Goal: Feedback & Contribution: Contribute content

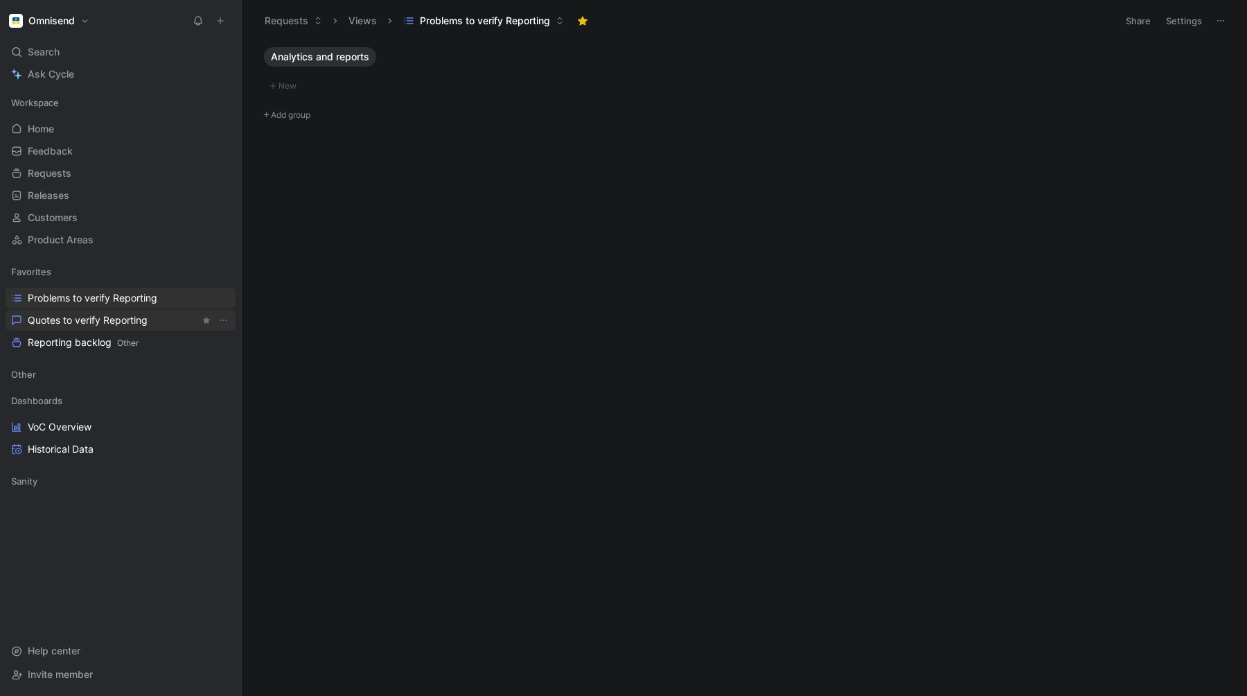
click at [76, 319] on span "Quotes to verify Reporting" at bounding box center [88, 320] width 120 height 14
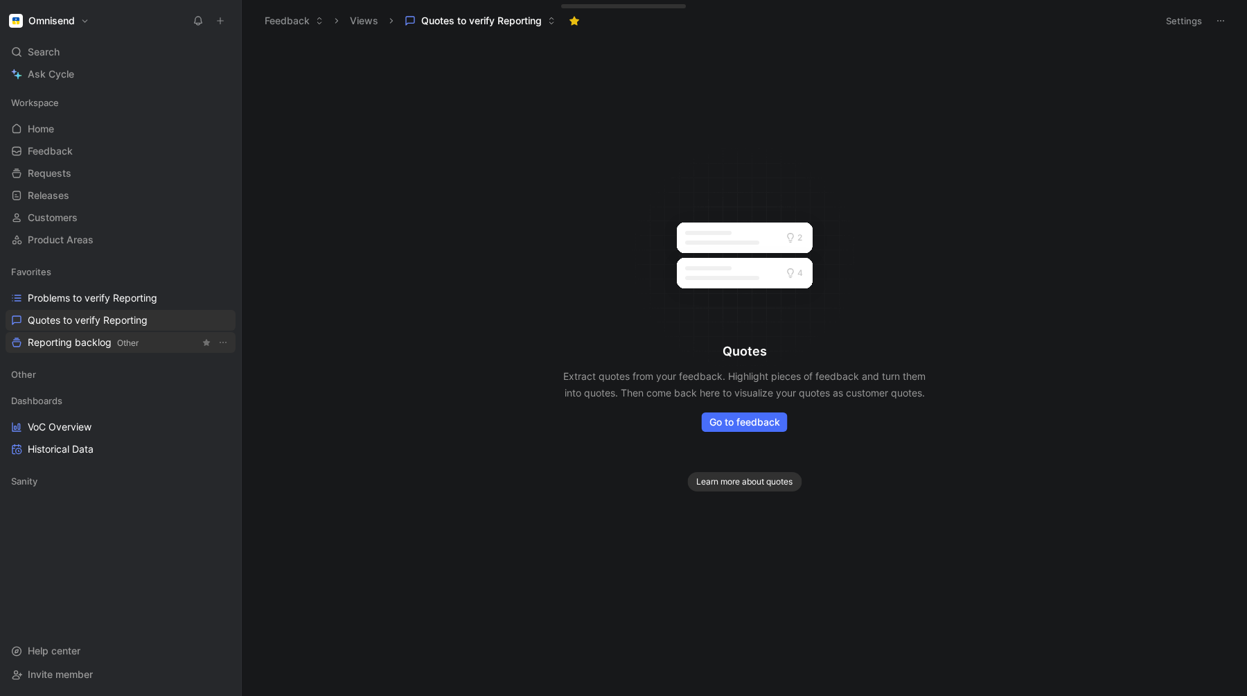
click at [87, 334] on link "Reporting backlog Other" at bounding box center [121, 342] width 230 height 21
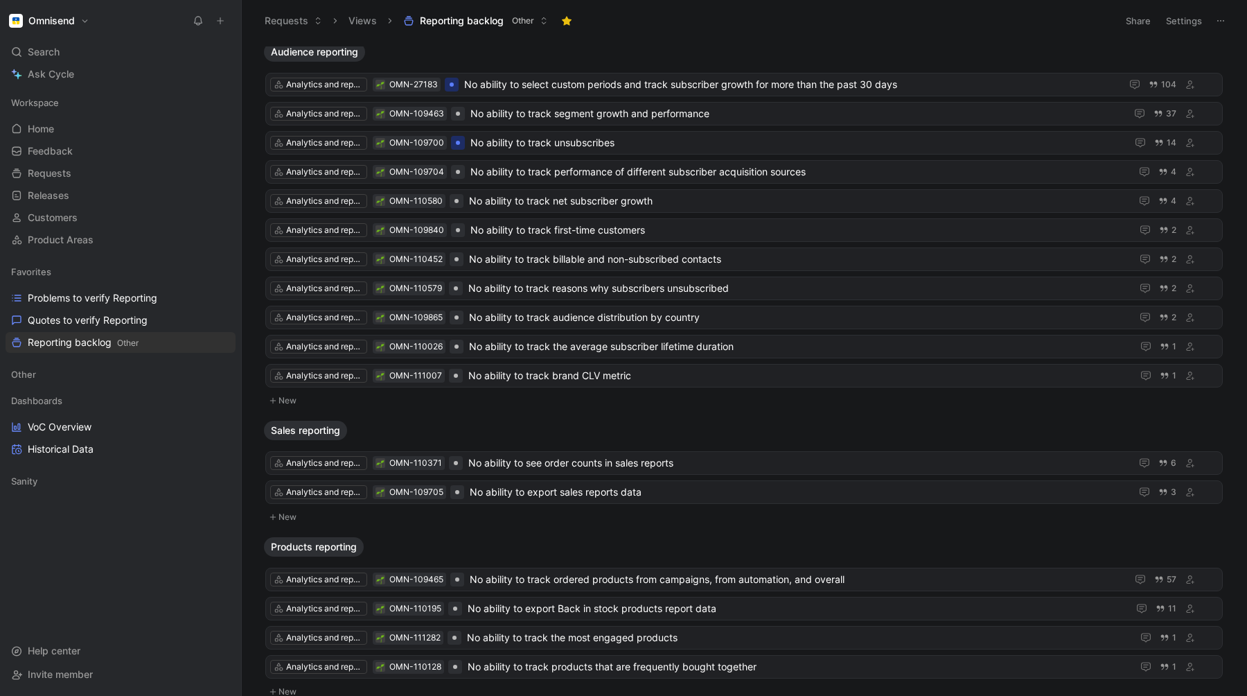
scroll to position [875, 0]
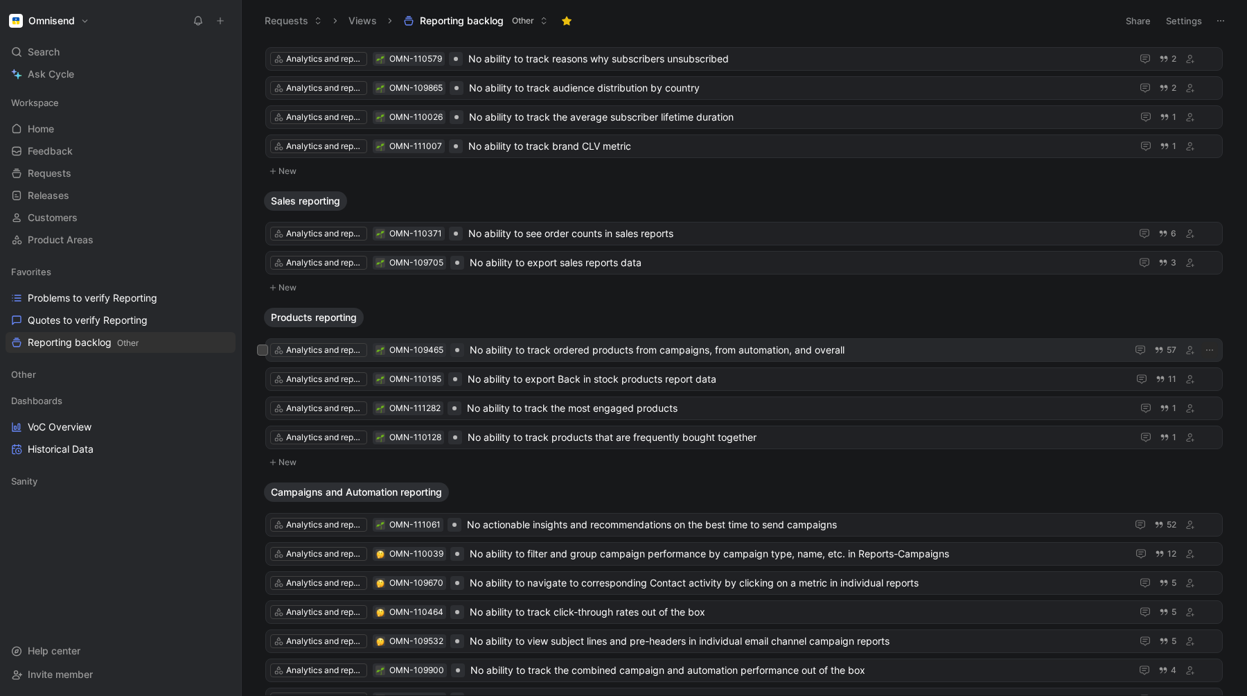
click at [586, 352] on span "No ability to track ordered products from campaigns, from automation, and overa…" at bounding box center [795, 350] width 651 height 17
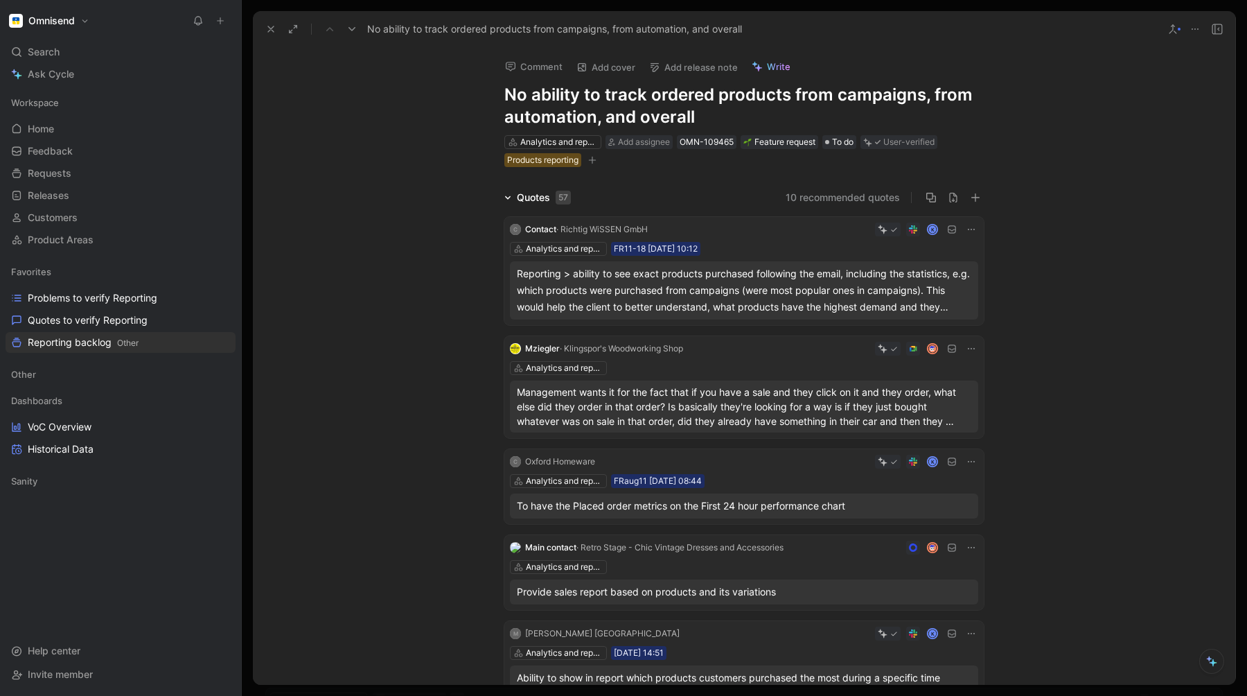
click at [1191, 22] on button at bounding box center [1194, 28] width 19 height 19
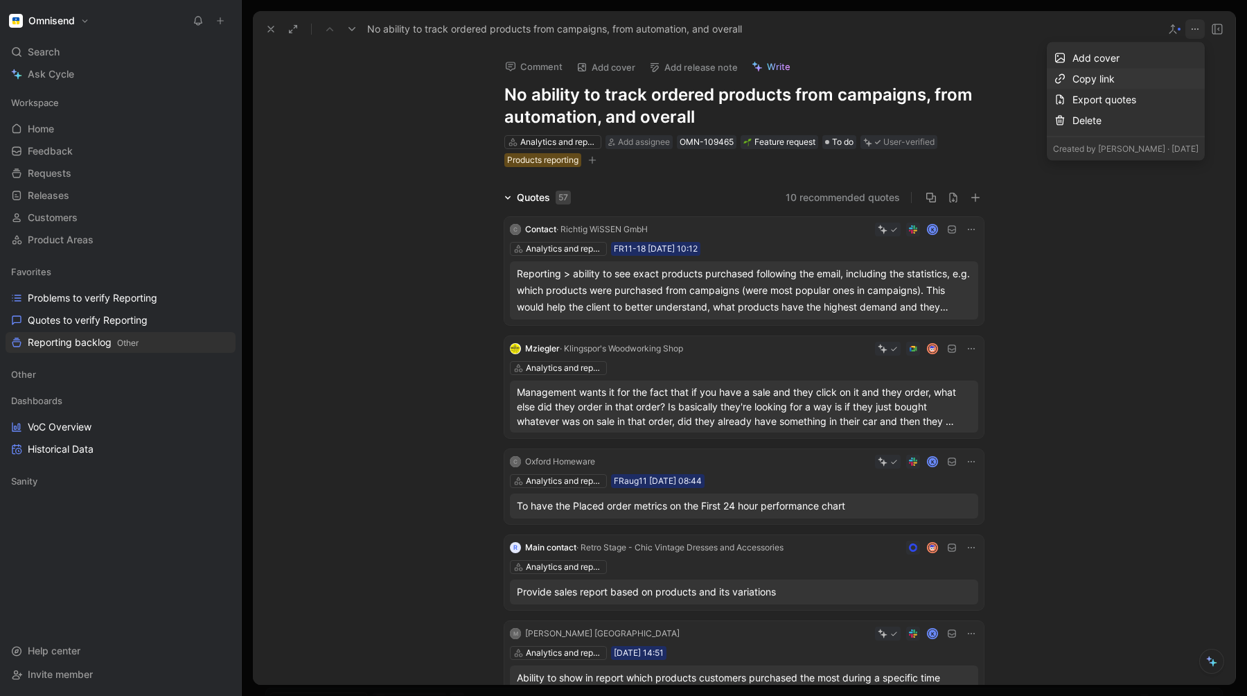
click at [1098, 79] on div "Copy link" at bounding box center [1135, 79] width 126 height 17
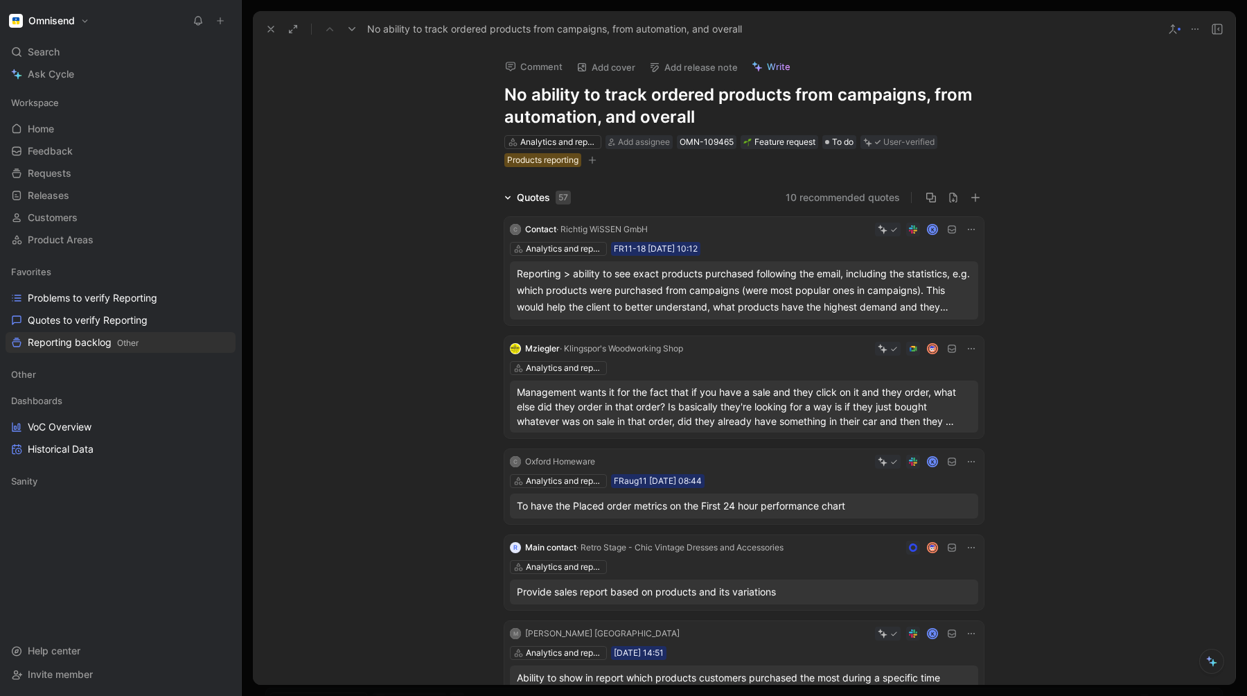
click at [269, 31] on icon at bounding box center [270, 29] width 11 height 11
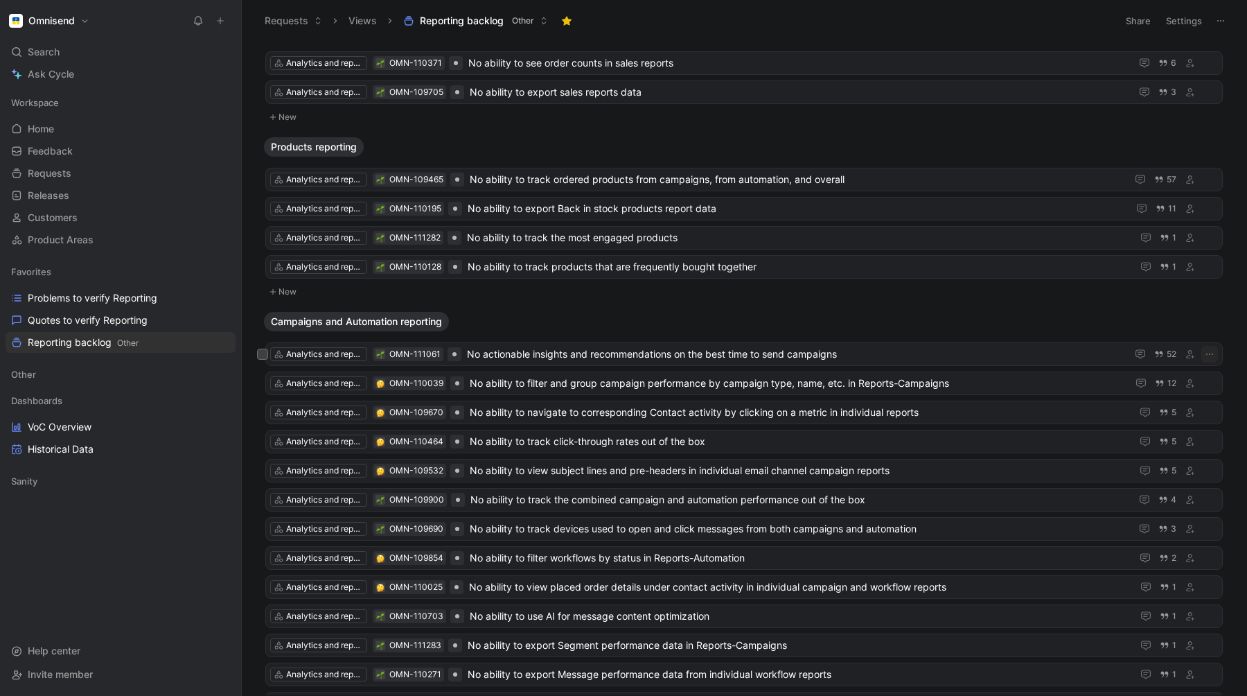
scroll to position [1108, 0]
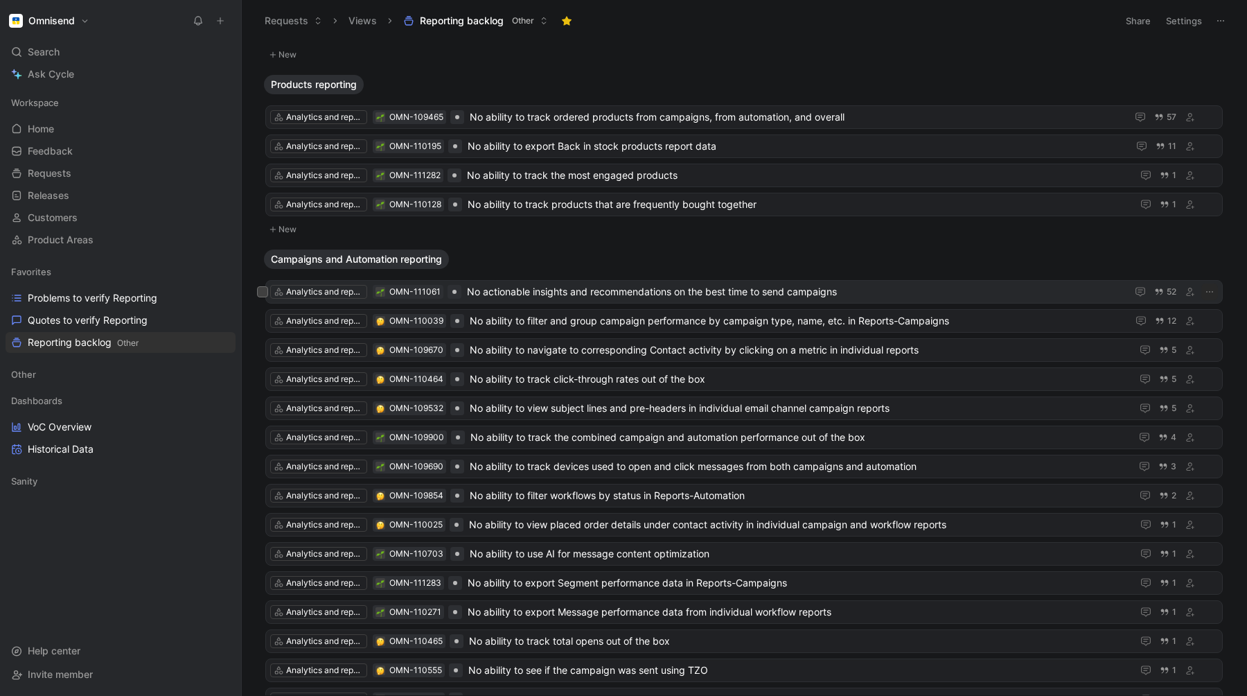
click at [616, 291] on span "No actionable insights and recommendations on the best time to send campaigns" at bounding box center [794, 291] width 654 height 17
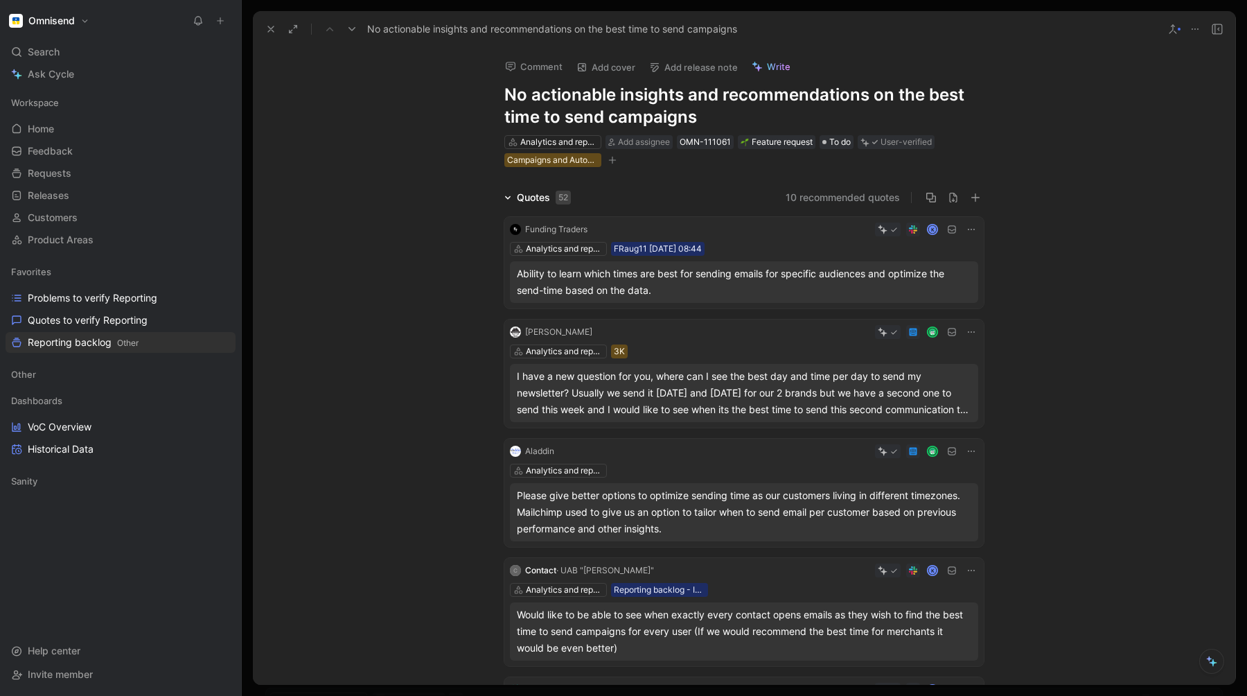
click at [1196, 30] on icon at bounding box center [1195, 29] width 11 height 11
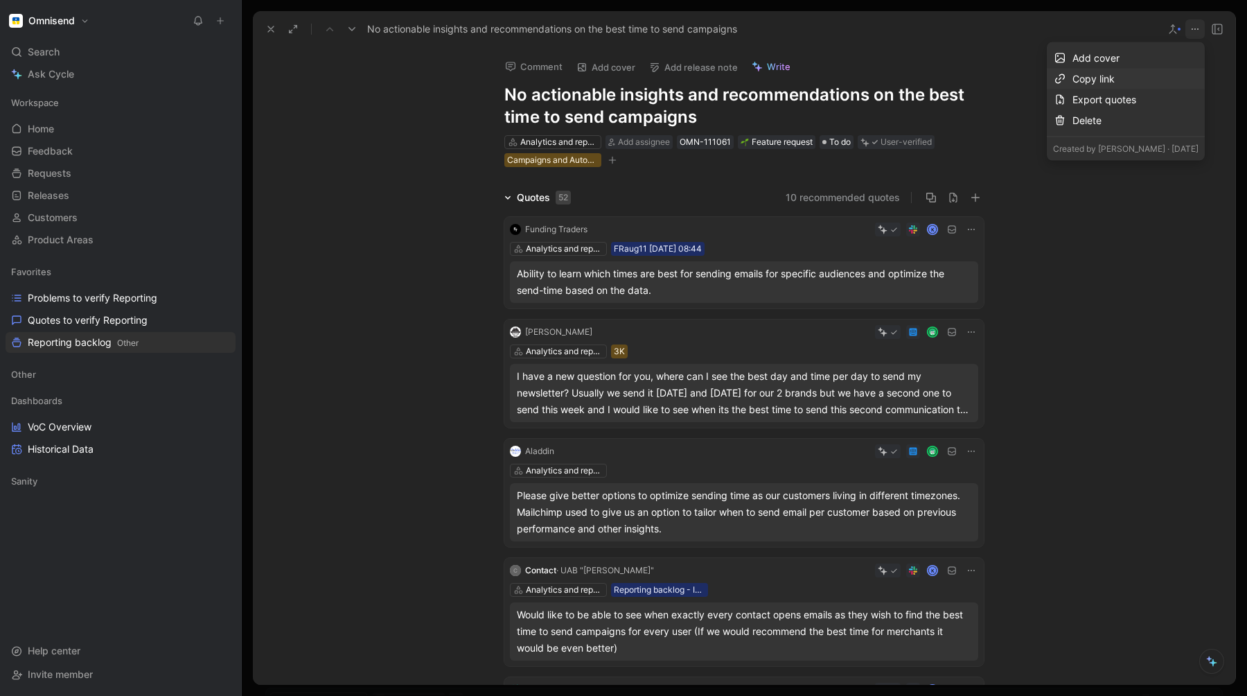
click at [1074, 78] on div "Copy link" at bounding box center [1135, 79] width 126 height 17
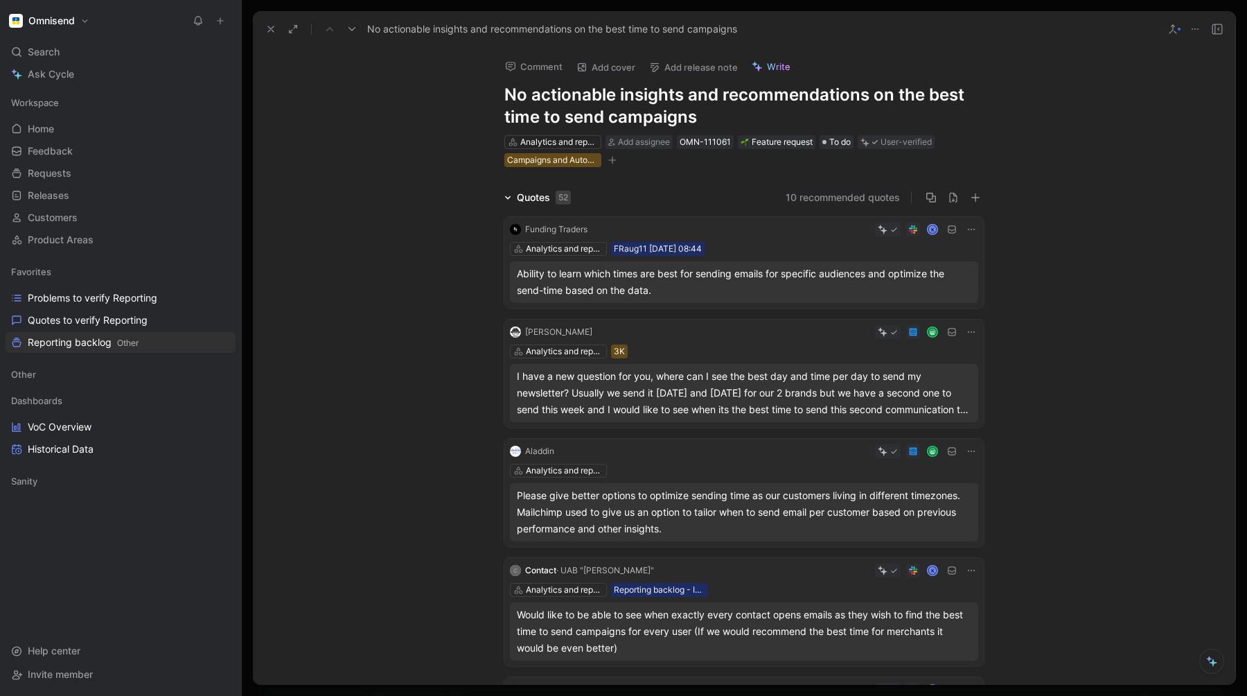
click at [772, 72] on span "Write" at bounding box center [779, 66] width 24 height 12
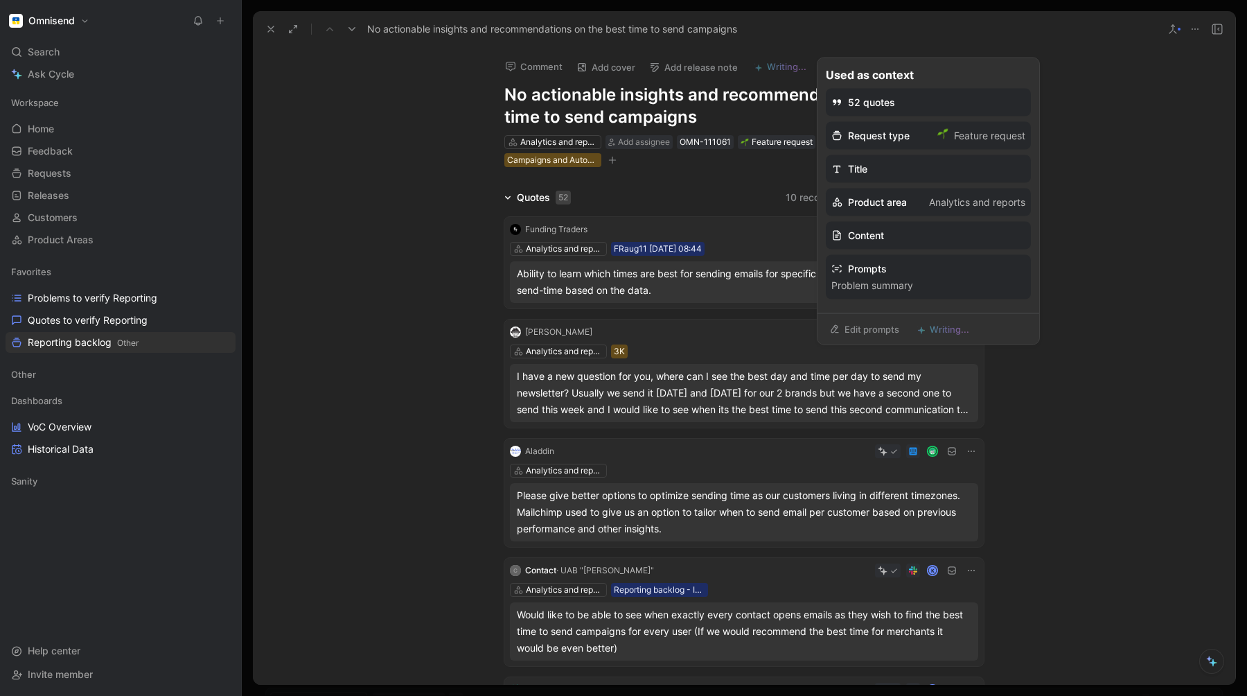
click at [867, 266] on div "Prompts" at bounding box center [928, 268] width 194 height 17
click at [851, 284] on li "Problem summary" at bounding box center [928, 285] width 194 height 17
click at [860, 328] on link "Edit prompts" at bounding box center [864, 328] width 82 height 19
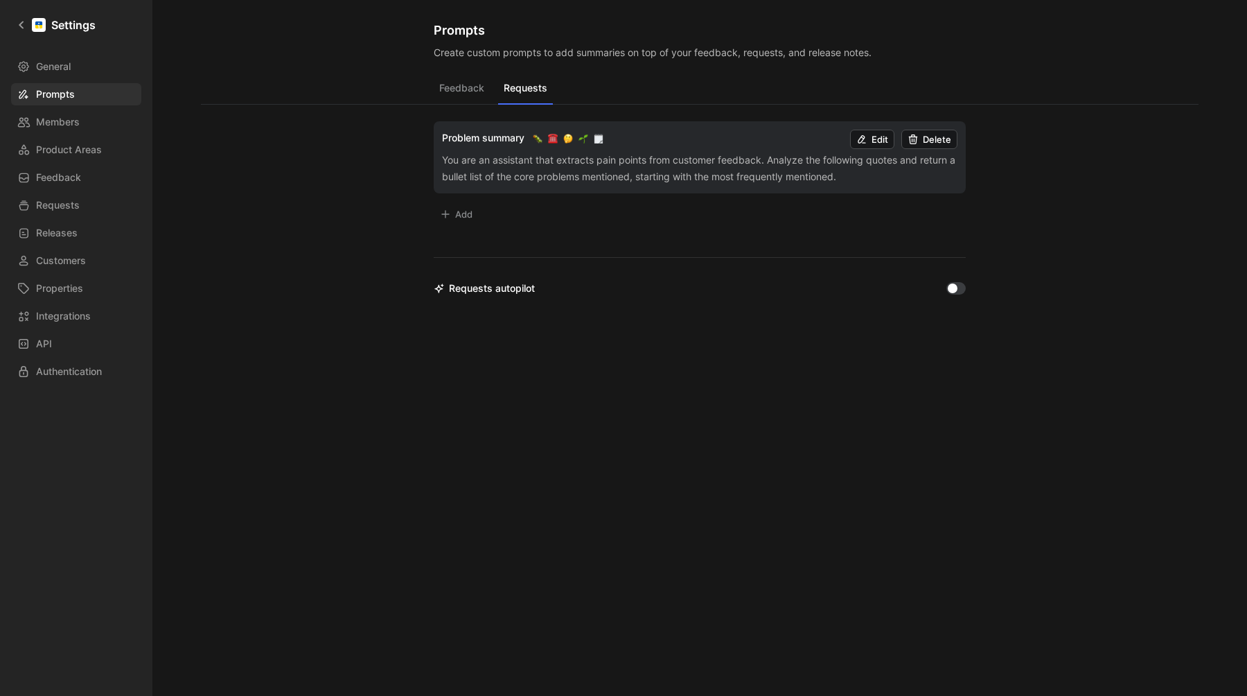
click at [461, 216] on button "Add" at bounding box center [456, 213] width 45 height 19
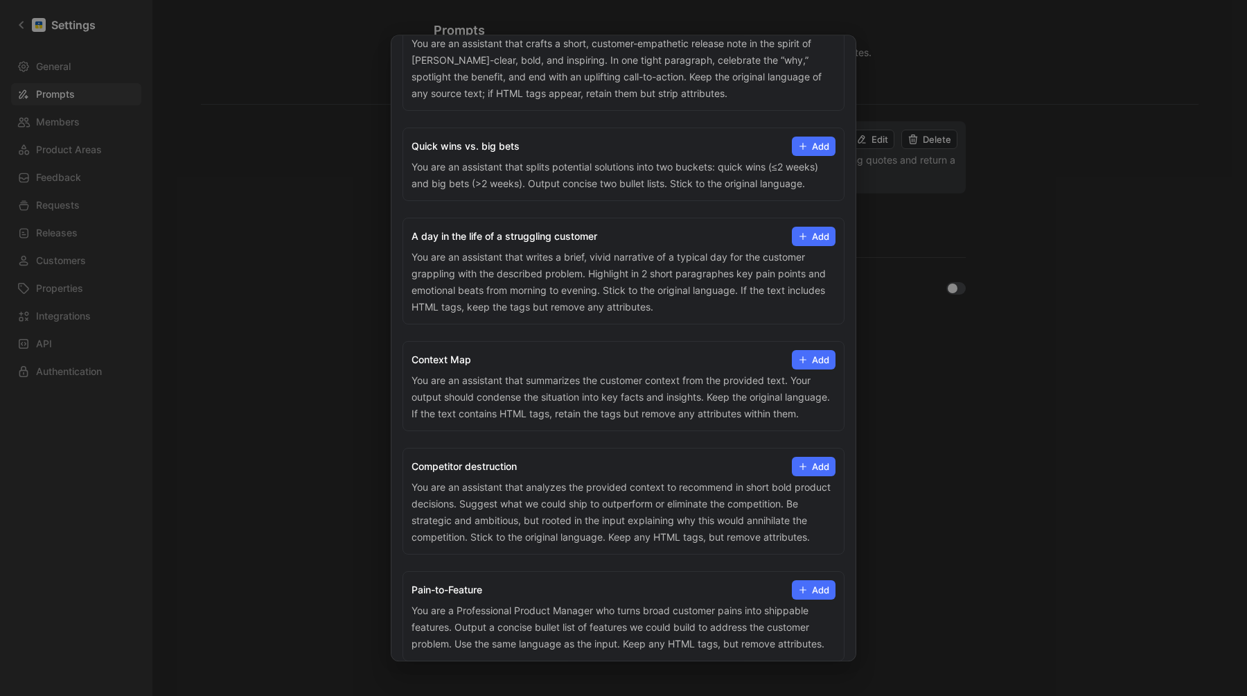
scroll to position [151, 0]
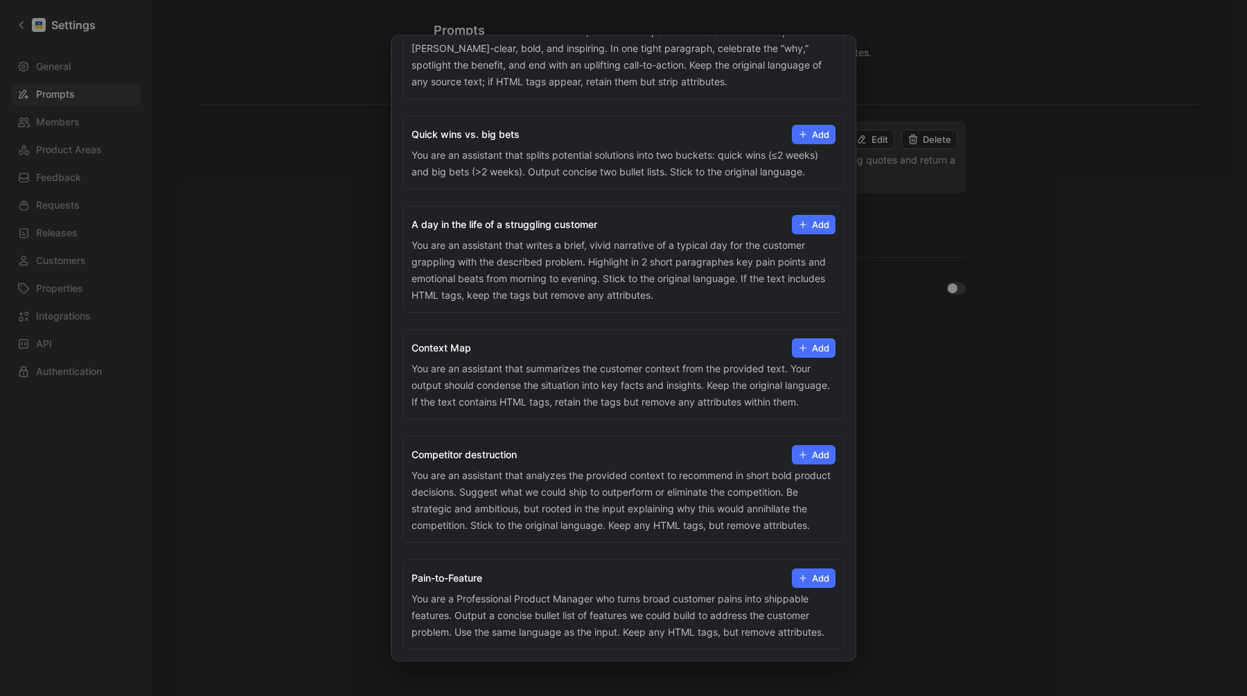
click at [803, 578] on icon at bounding box center [803, 578] width 10 height 10
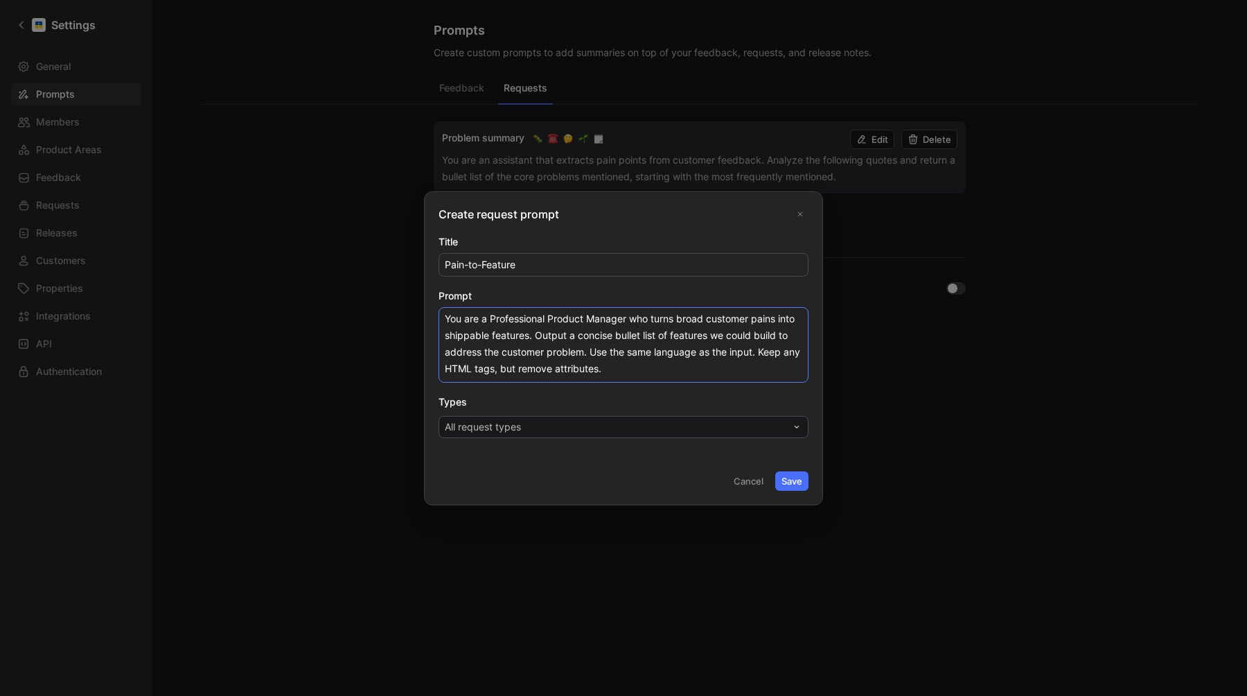
click at [627, 364] on textarea "You are a Professional Product Manager who turns broad customer pains into ship…" at bounding box center [624, 345] width 370 height 76
click at [788, 482] on button "Save" at bounding box center [791, 480] width 33 height 19
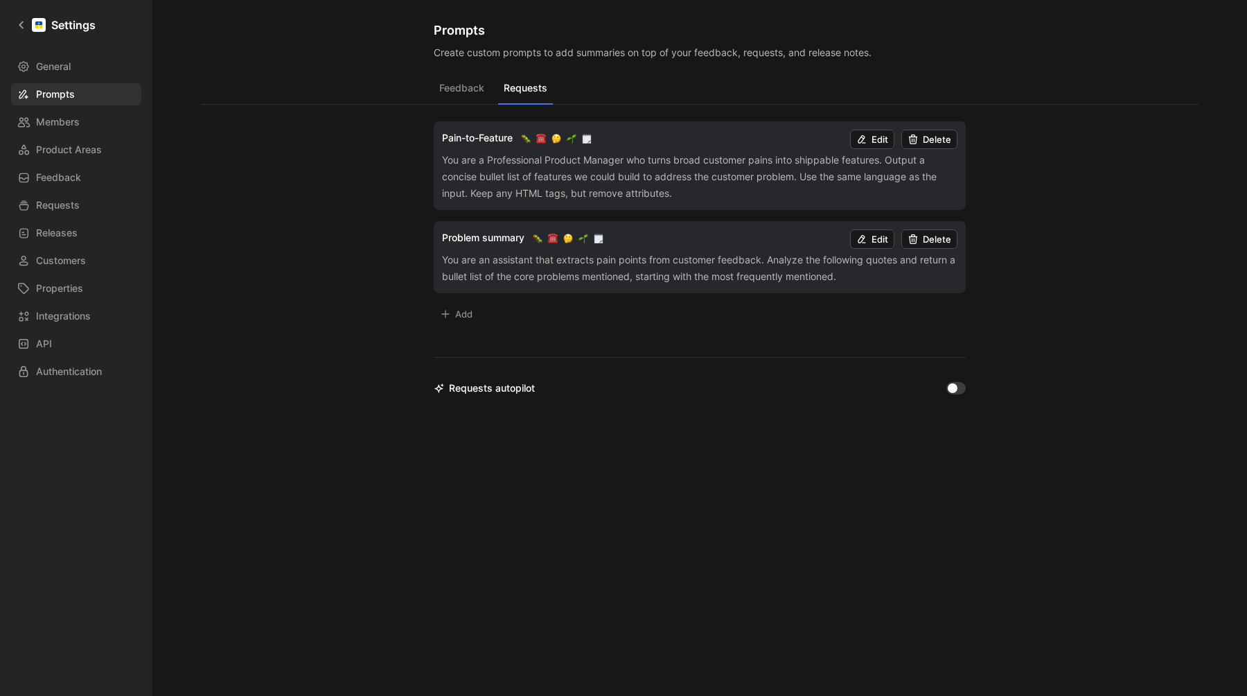
click at [480, 94] on button "Feedback" at bounding box center [462, 91] width 56 height 26
click at [540, 91] on button "Requests" at bounding box center [525, 91] width 55 height 26
click at [466, 315] on button "Add" at bounding box center [456, 313] width 45 height 19
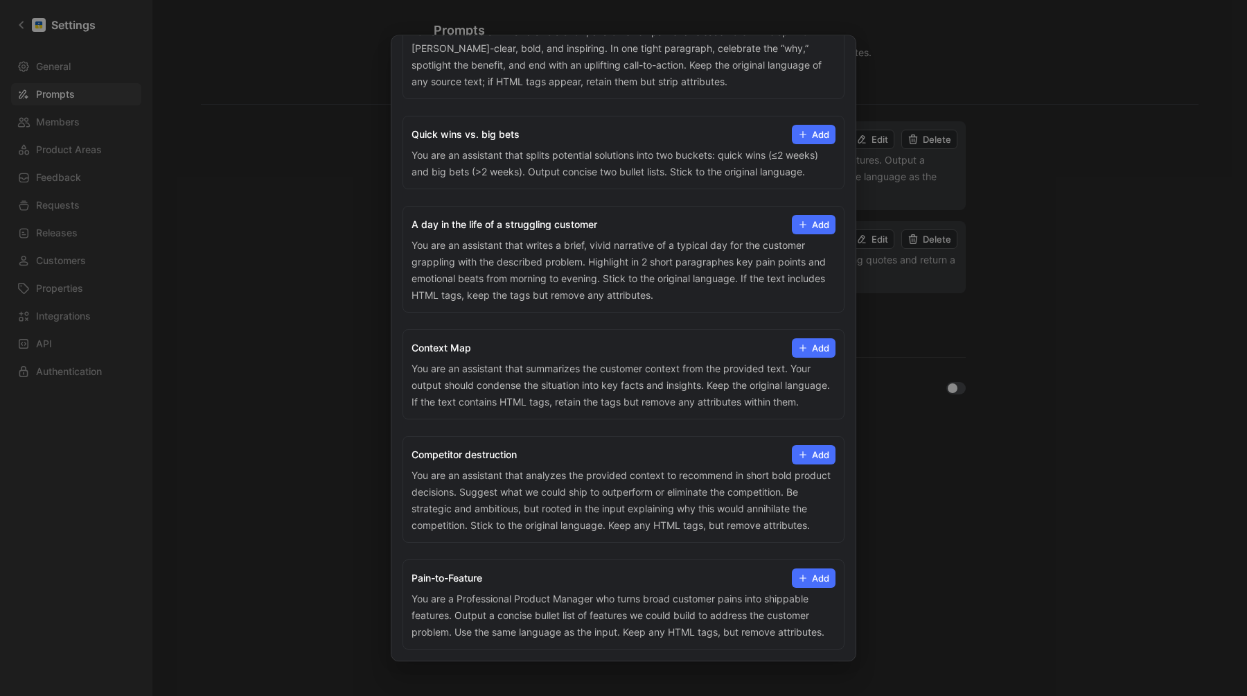
click at [823, 576] on button "Add" at bounding box center [814, 577] width 44 height 19
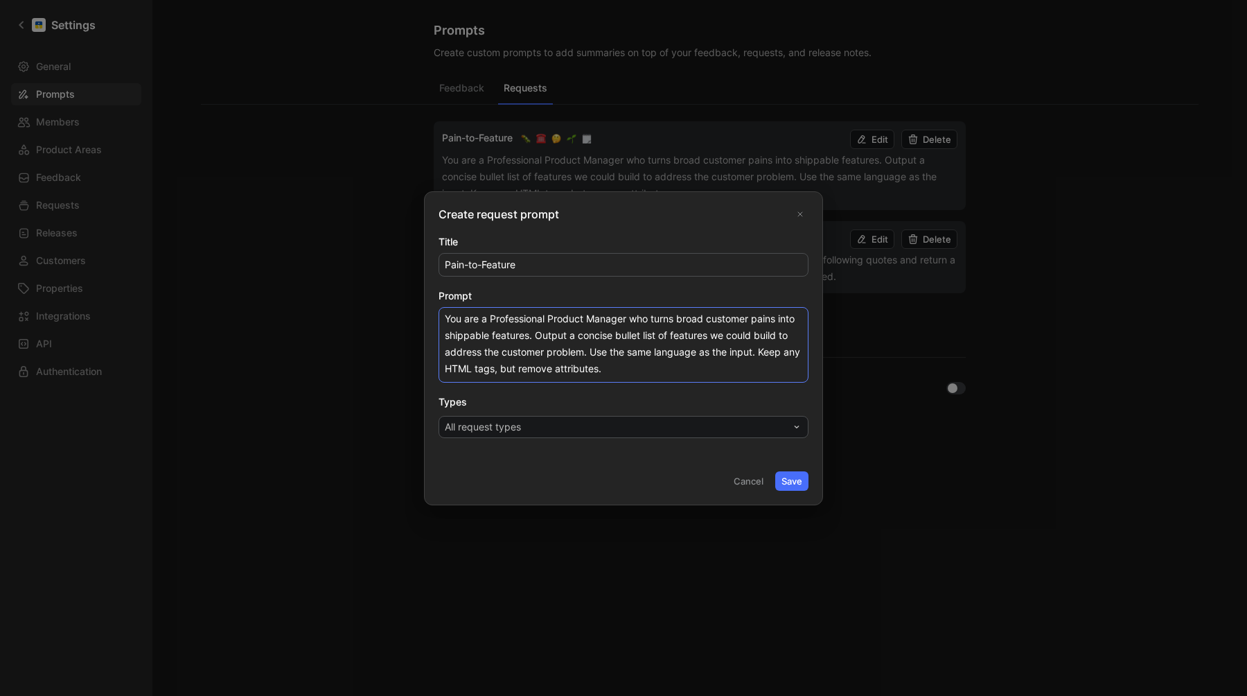
drag, startPoint x: 618, startPoint y: 336, endPoint x: 637, endPoint y: 371, distance: 39.4
click at [637, 371] on textarea "You are a Professional Product Manager who turns broad customer pains into ship…" at bounding box center [624, 345] width 370 height 76
drag, startPoint x: 637, startPoint y: 371, endPoint x: 615, endPoint y: 337, distance: 40.5
click at [615, 337] on textarea "You are a Professional Product Manager who turns broad customer pains into ship…" at bounding box center [624, 345] width 370 height 76
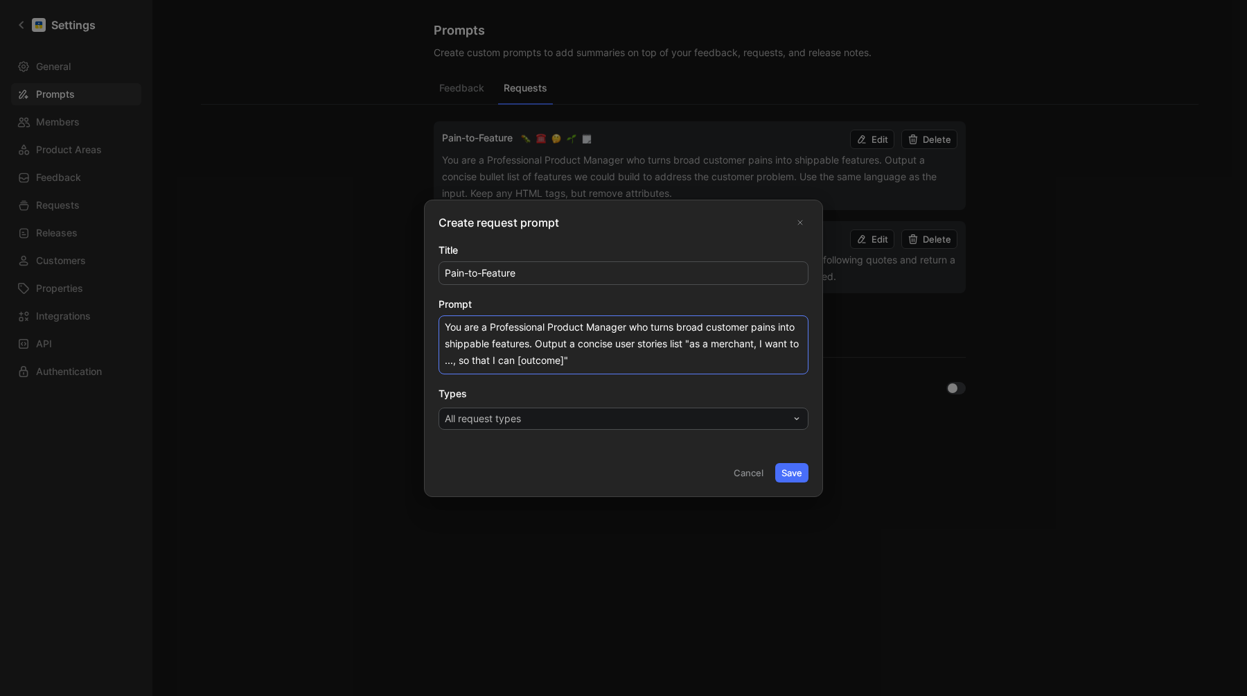
click at [448, 362] on textarea "You are a Professional Product Manager who turns broad customer pains into ship…" at bounding box center [624, 344] width 370 height 59
click at [615, 360] on textarea "You are a Professional Product Manager who turns broad customer pains into ship…" at bounding box center [624, 344] width 370 height 59
click at [551, 362] on textarea "You are a Professional Product Manager who turns broad customer pains into ship…" at bounding box center [624, 344] width 370 height 59
click at [464, 360] on textarea "You are a Professional Product Manager who turns broad customer pains into ship…" at bounding box center [624, 344] width 370 height 59
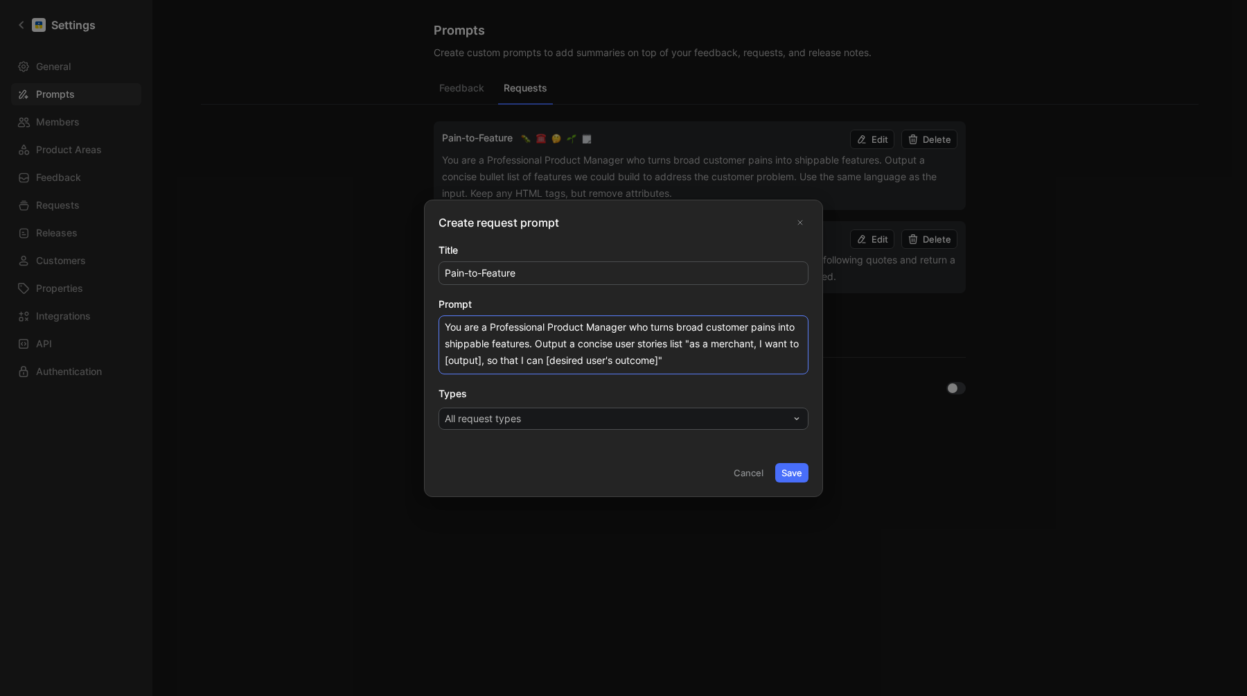
click at [464, 360] on textarea "You are a Professional Product Manager who turns broad customer pains into ship…" at bounding box center [624, 344] width 370 height 59
type textarea "You are a Professional Product Manager who turns broad customer pains into ship…"
click at [675, 416] on button "All request types" at bounding box center [624, 418] width 370 height 22
click at [793, 472] on button "Save" at bounding box center [791, 472] width 33 height 19
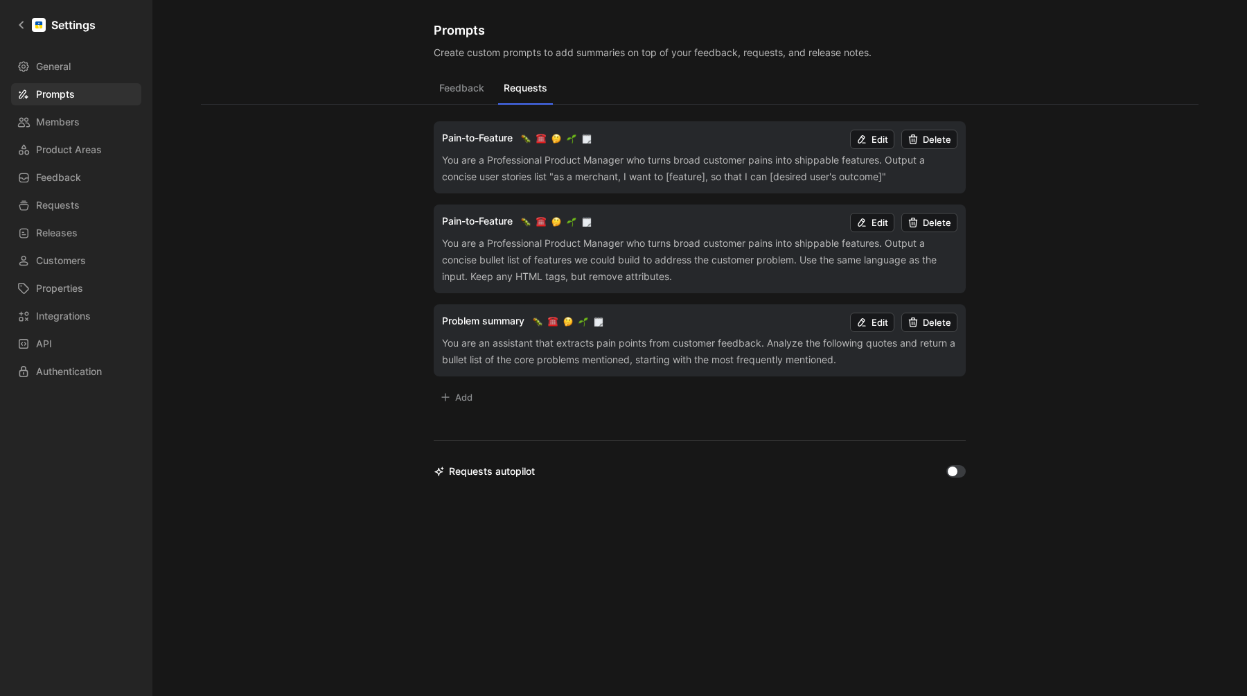
click at [879, 139] on button "Edit" at bounding box center [872, 139] width 44 height 19
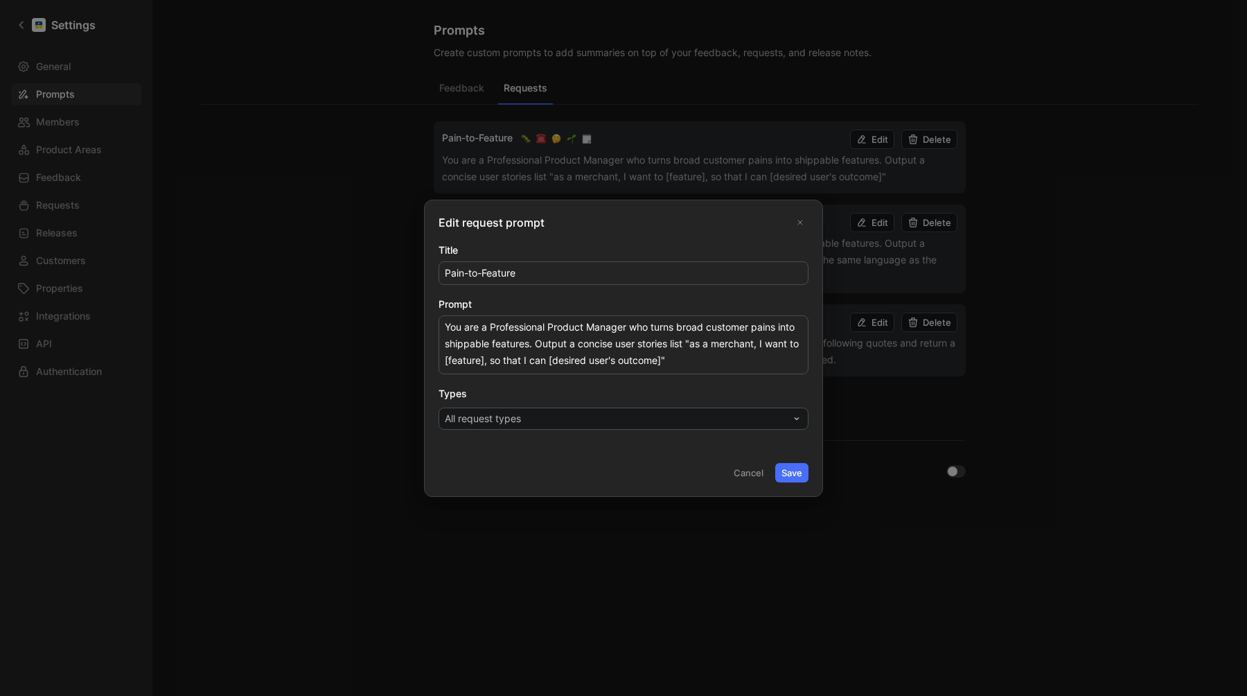
click at [483, 274] on input "Pain-to-Feature" at bounding box center [623, 273] width 369 height 22
type input "User stories"
click at [791, 469] on button "Save" at bounding box center [791, 472] width 33 height 19
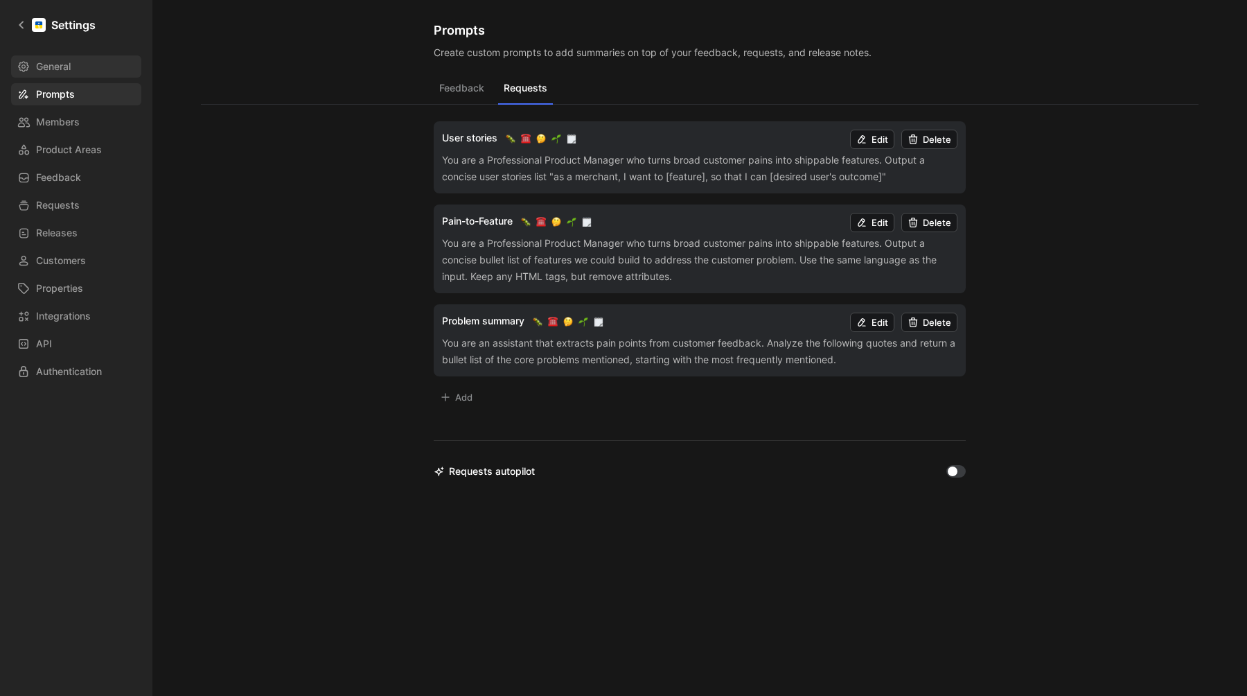
click at [59, 76] on link "General" at bounding box center [76, 66] width 130 height 22
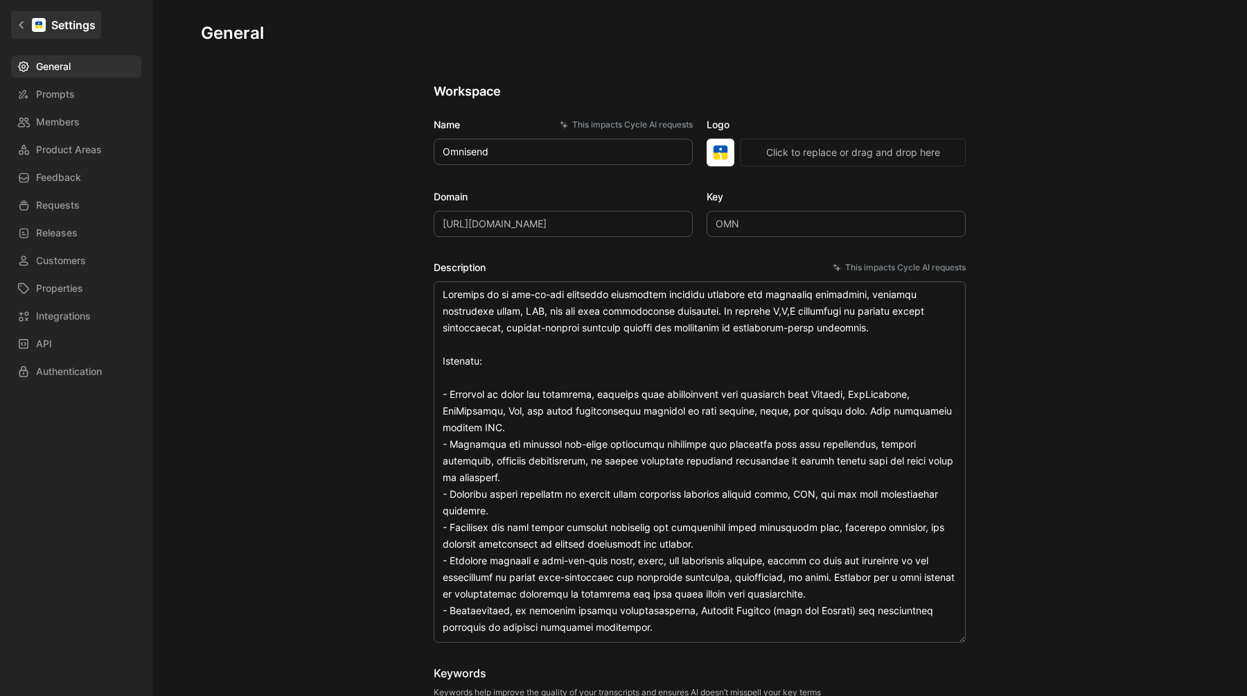
click at [32, 24] on div at bounding box center [39, 25] width 14 height 14
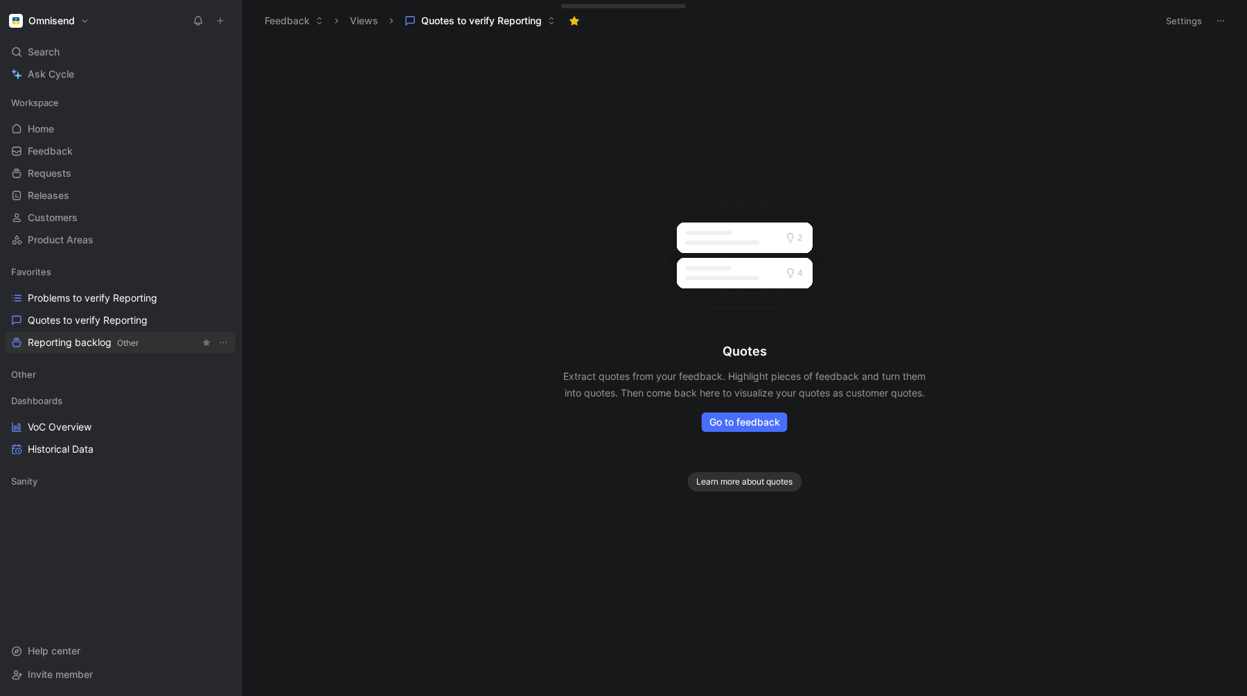
click at [65, 342] on span "Reporting backlog Other" at bounding box center [83, 342] width 111 height 15
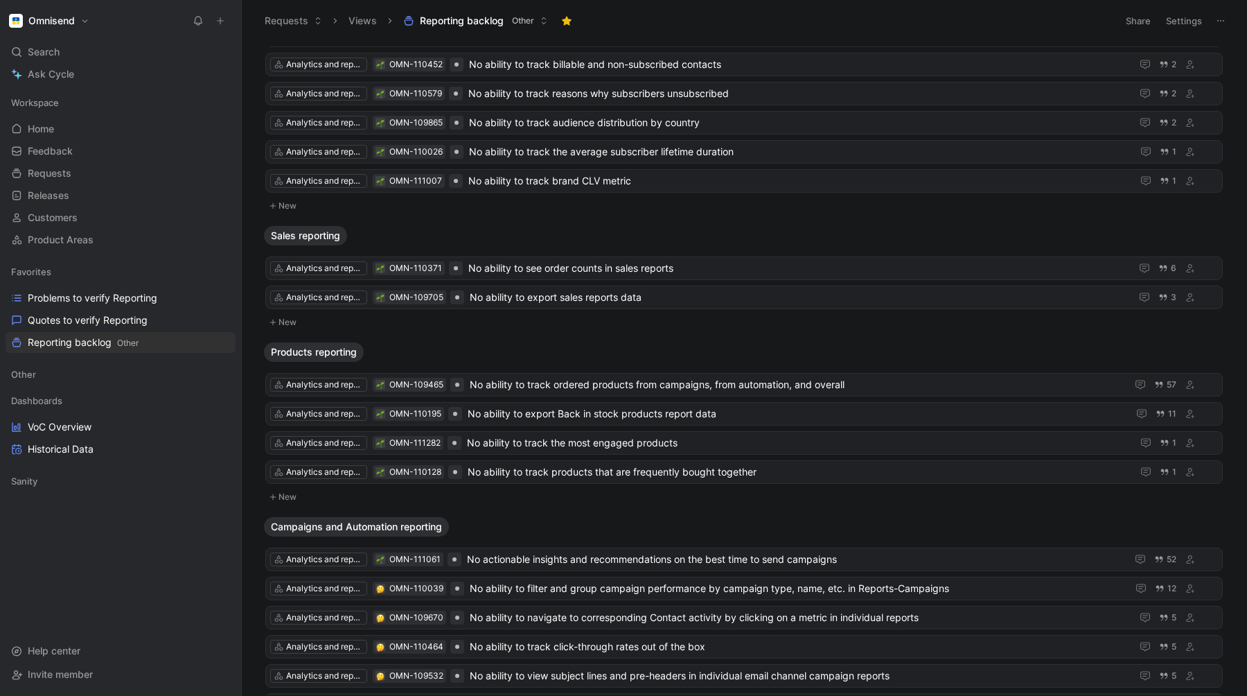
scroll to position [903, 0]
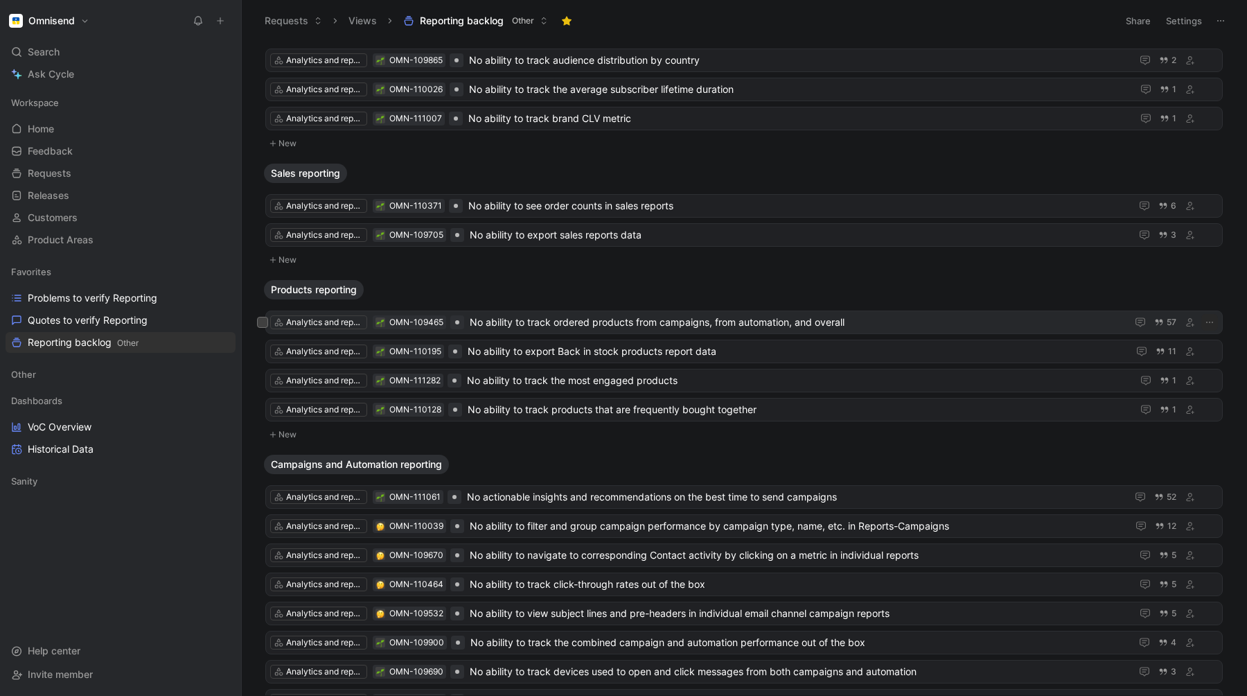
click at [549, 321] on span "No ability to track ordered products from campaigns, from automation, and overa…" at bounding box center [795, 322] width 651 height 17
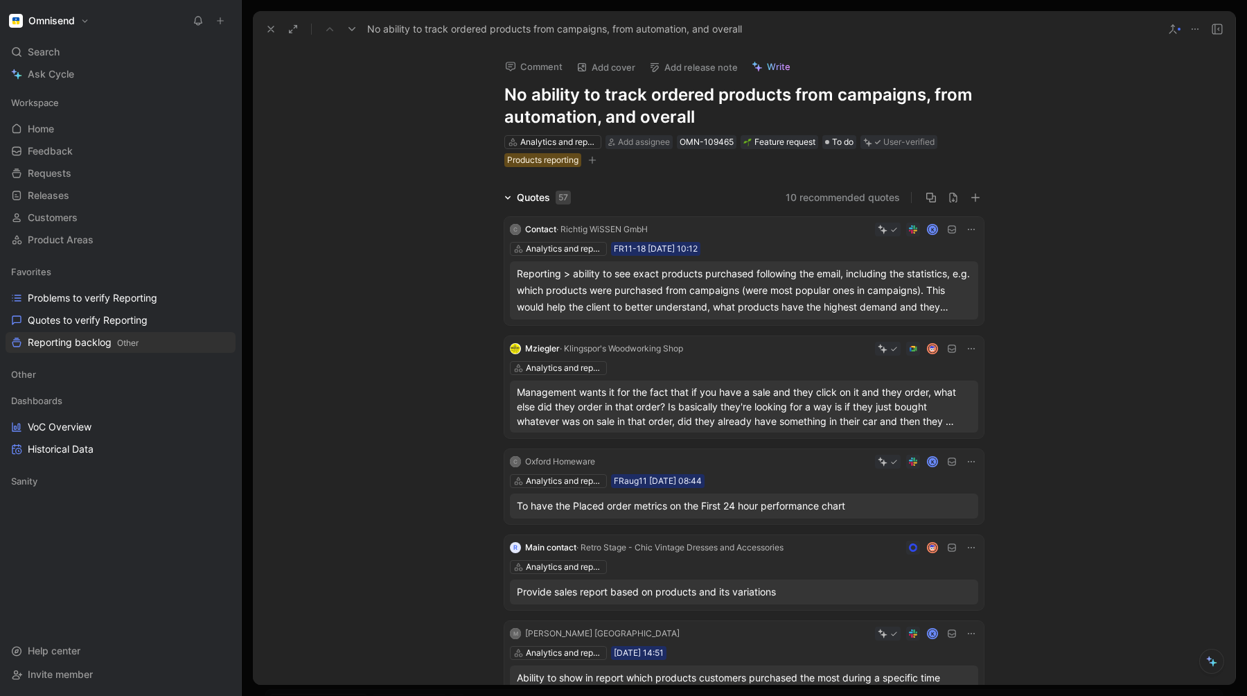
click at [775, 68] on span "Write" at bounding box center [779, 66] width 24 height 12
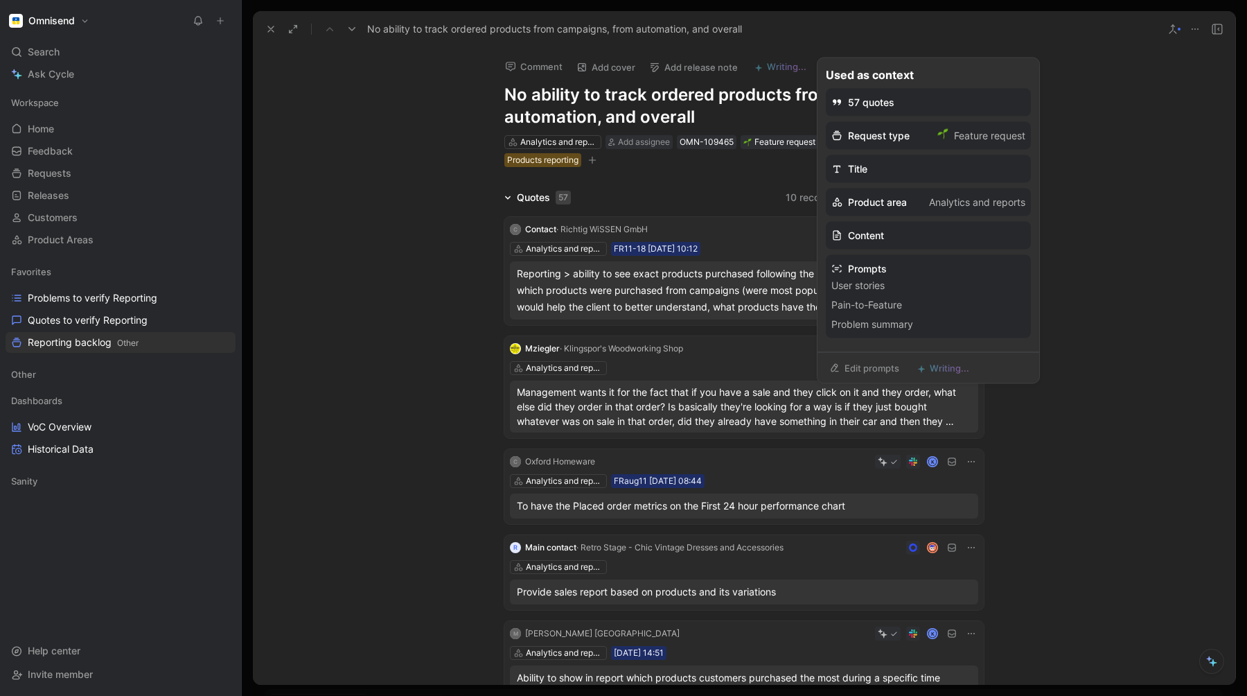
click at [858, 285] on li "User stories" at bounding box center [928, 285] width 194 height 17
click at [858, 308] on li "Pain-to-Feature" at bounding box center [928, 305] width 194 height 17
click at [856, 328] on li "Problem summary" at bounding box center [928, 324] width 194 height 17
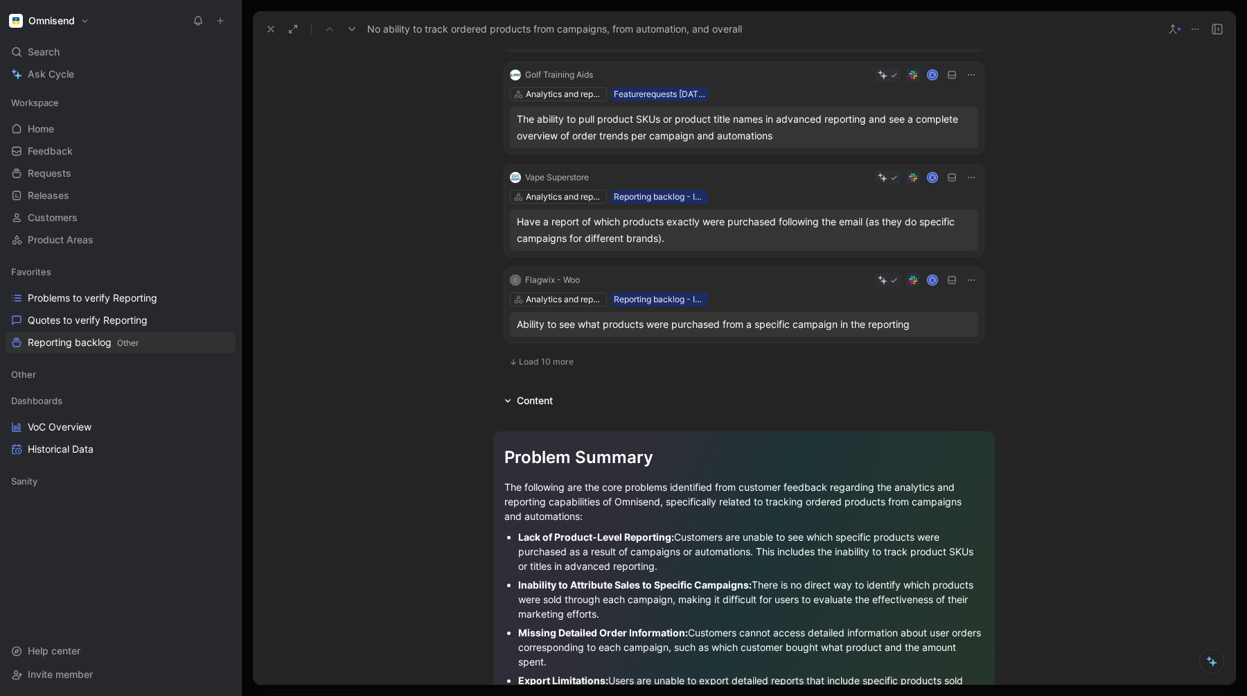
scroll to position [974, 0]
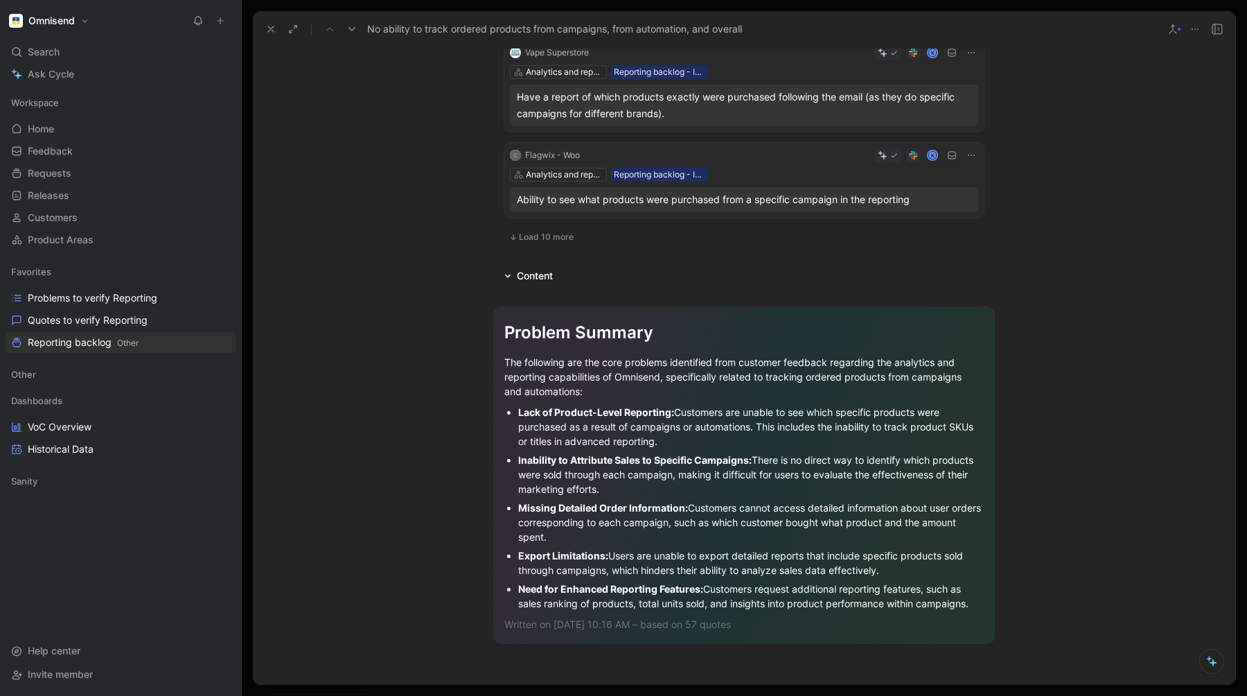
click at [545, 268] on div "Content" at bounding box center [535, 275] width 36 height 17
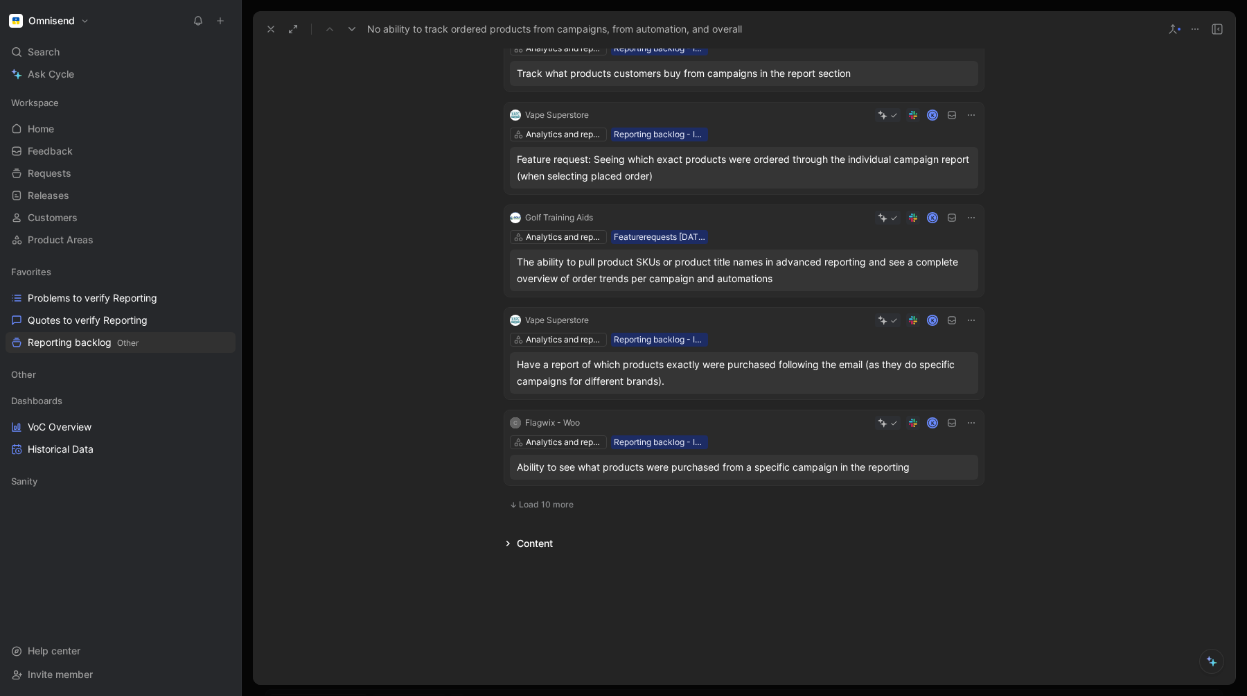
scroll to position [707, 0]
click at [503, 555] on div "Comment Add cover Add release note Writing... No ability to track ordered produ…" at bounding box center [744, 365] width 982 height 637
click at [515, 552] on div "Comment Add cover Add release note Writing... No ability to track ordered produ…" at bounding box center [744, 365] width 982 height 637
click at [530, 540] on div "Content" at bounding box center [535, 543] width 36 height 17
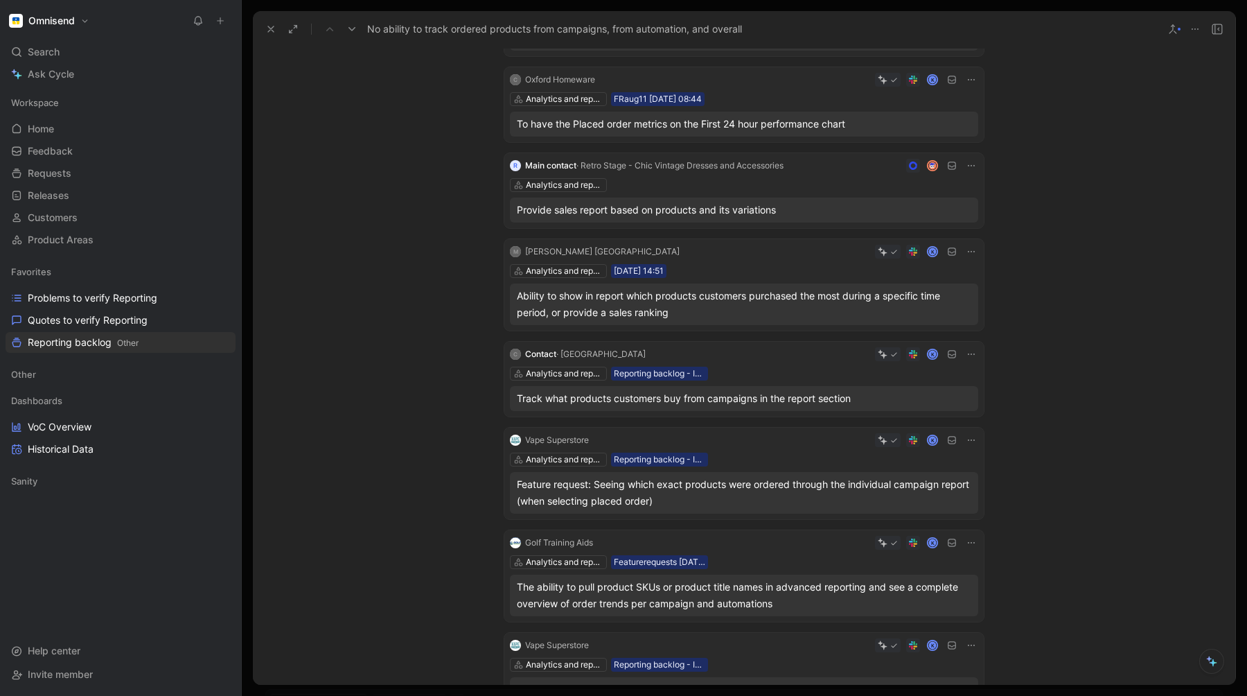
scroll to position [0, 0]
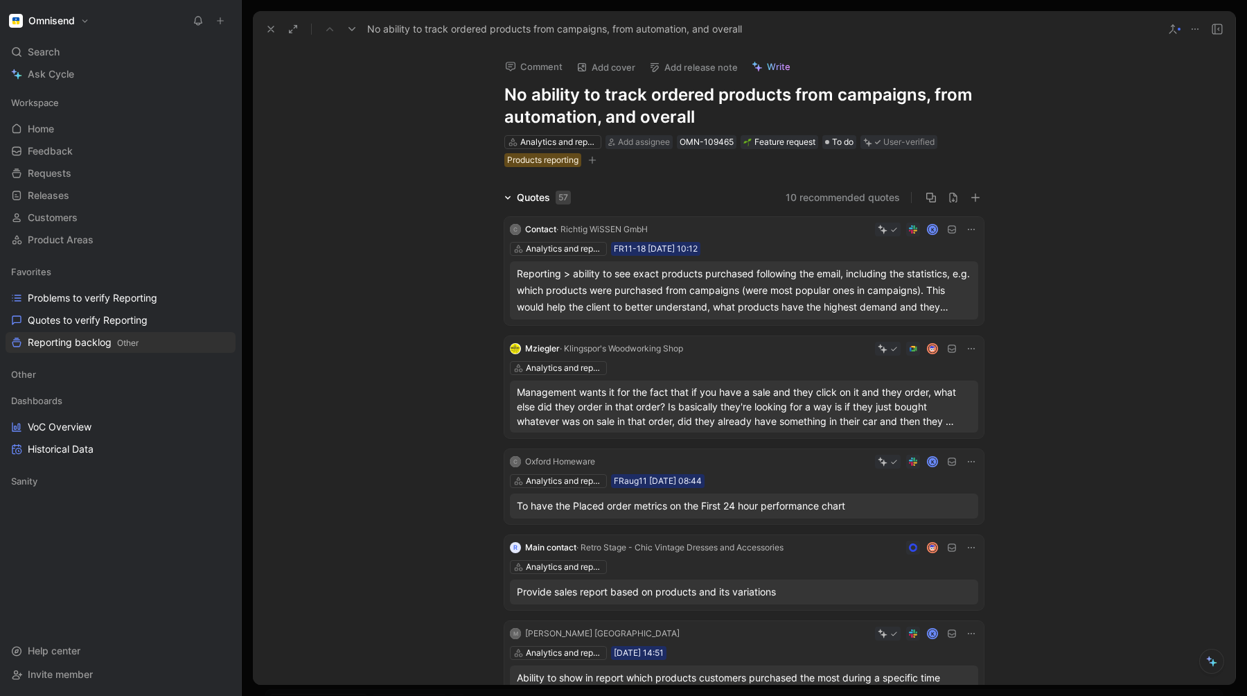
click at [774, 76] on button "Write" at bounding box center [770, 66] width 51 height 19
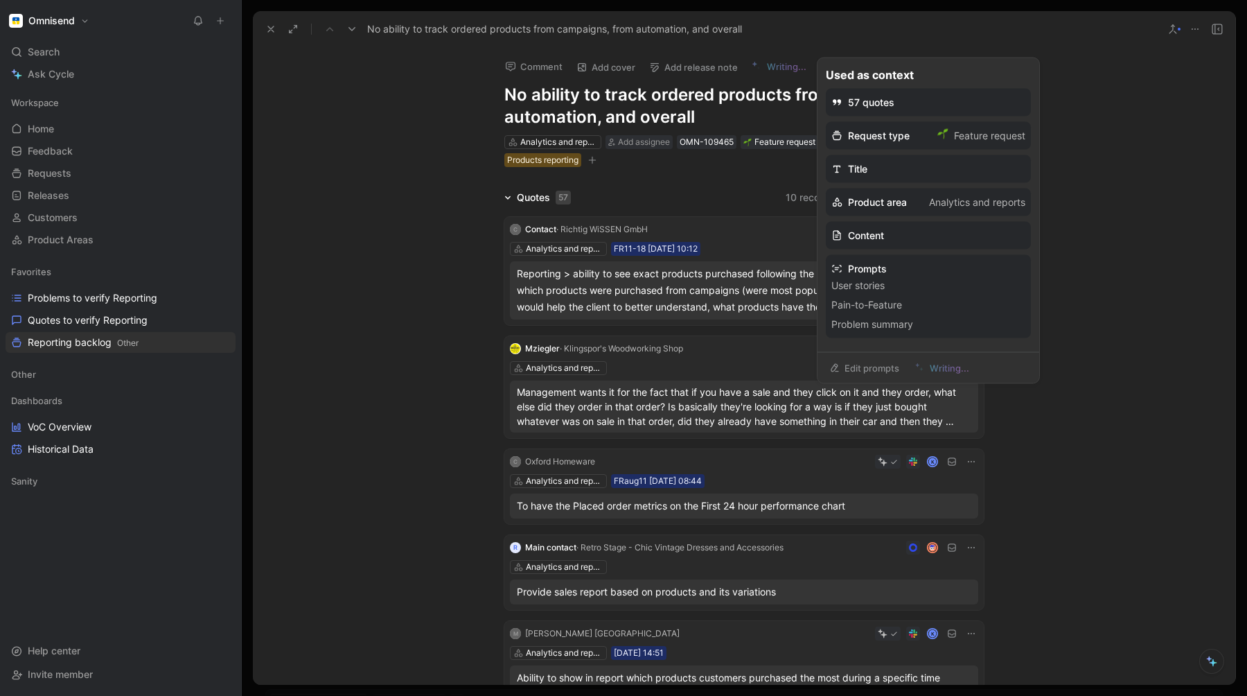
click at [858, 269] on div "Prompts" at bounding box center [928, 268] width 194 height 17
click at [851, 288] on li "User stories" at bounding box center [928, 285] width 194 height 17
click at [901, 288] on li "User stories" at bounding box center [928, 285] width 194 height 17
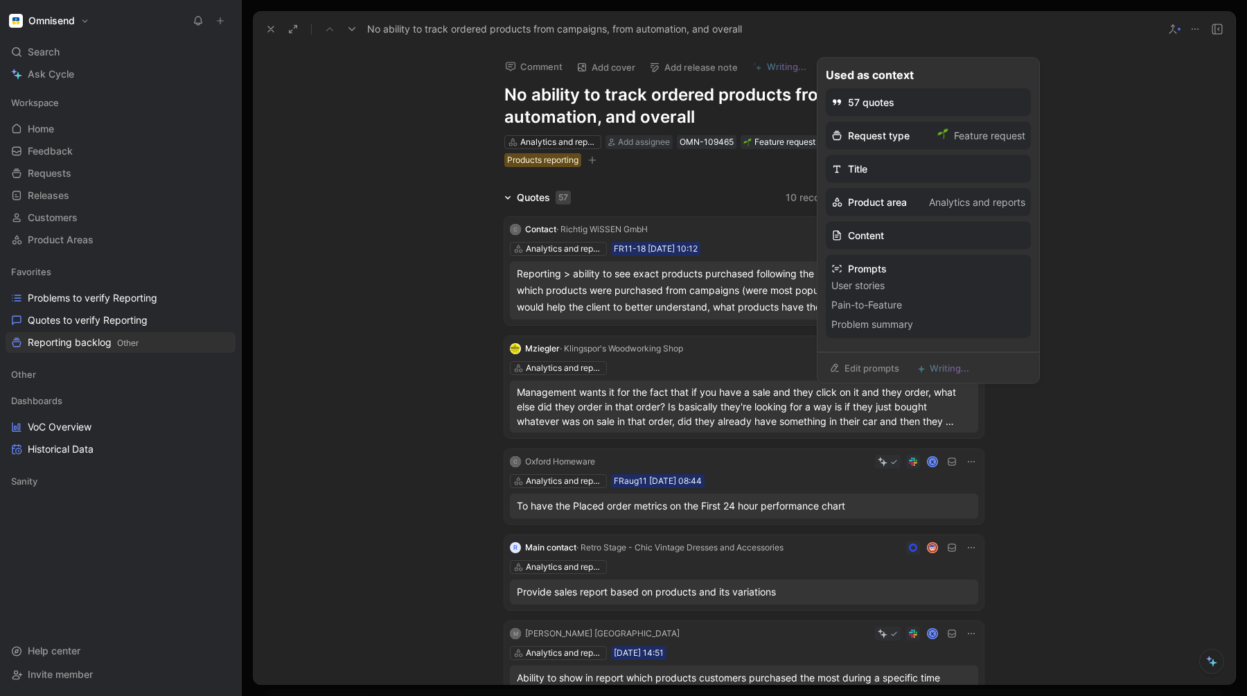
click at [1108, 282] on div "Quotes 57 10 recommended quotes C Contact · Richtig WiSSEN GmbH K Analytics and…" at bounding box center [744, 707] width 982 height 1036
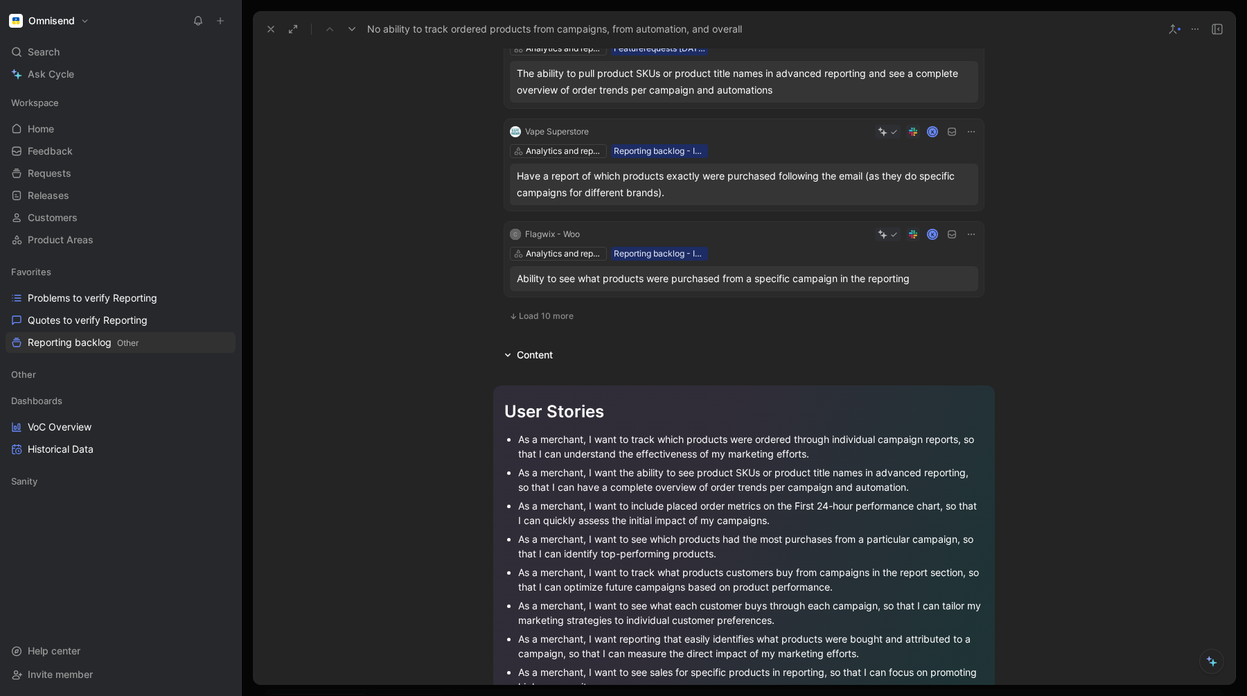
scroll to position [854, 0]
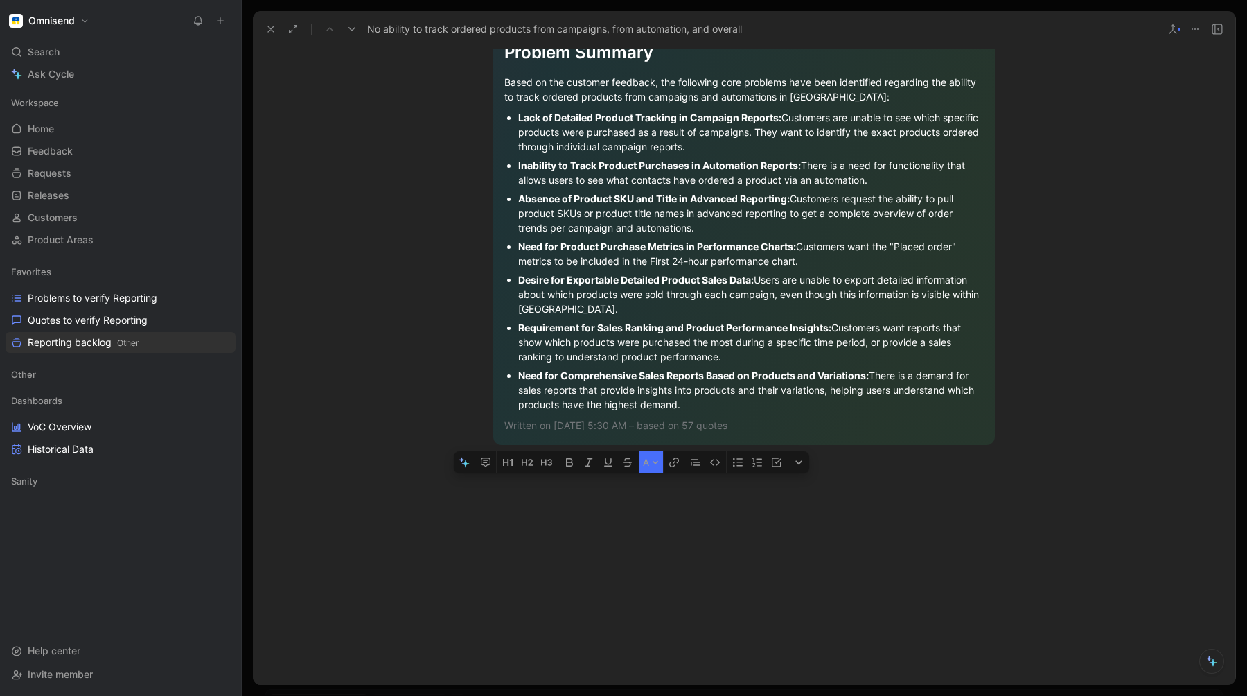
scroll to position [2624, 0]
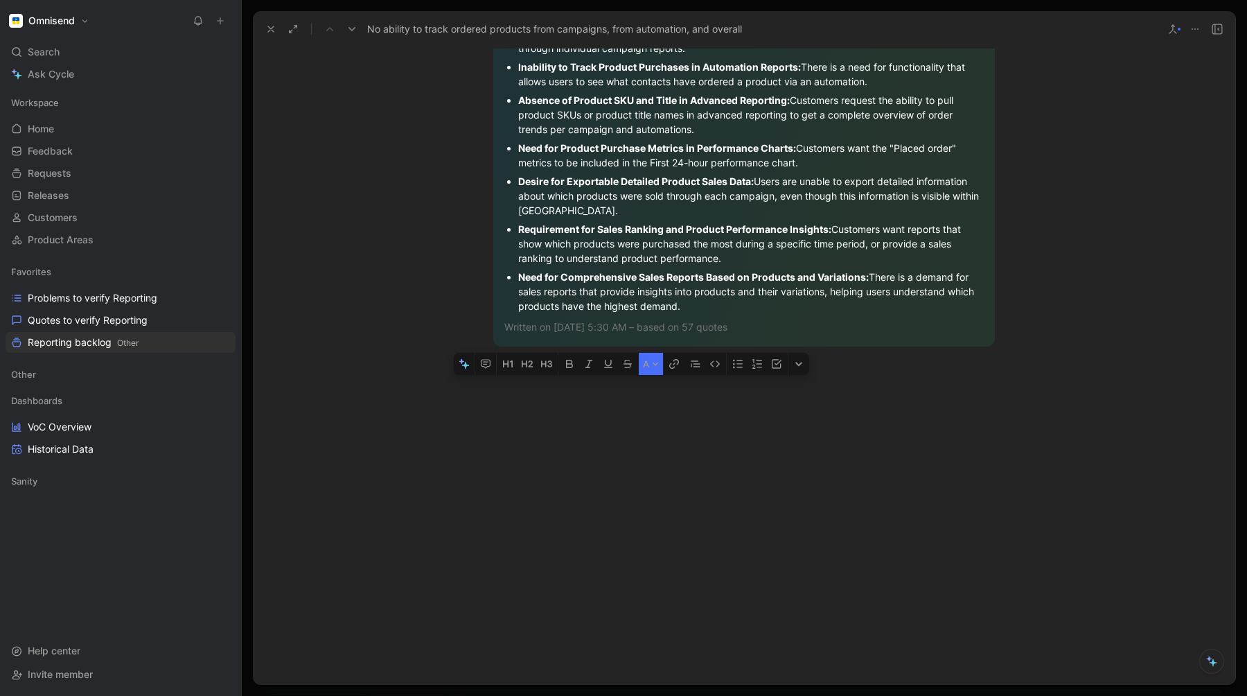
drag, startPoint x: 502, startPoint y: 450, endPoint x: 861, endPoint y: 347, distance: 374.1
copy div "User Stories As a merchant, I want to track which products were ordered through…"
click at [605, 524] on div at bounding box center [744, 473] width 982 height 209
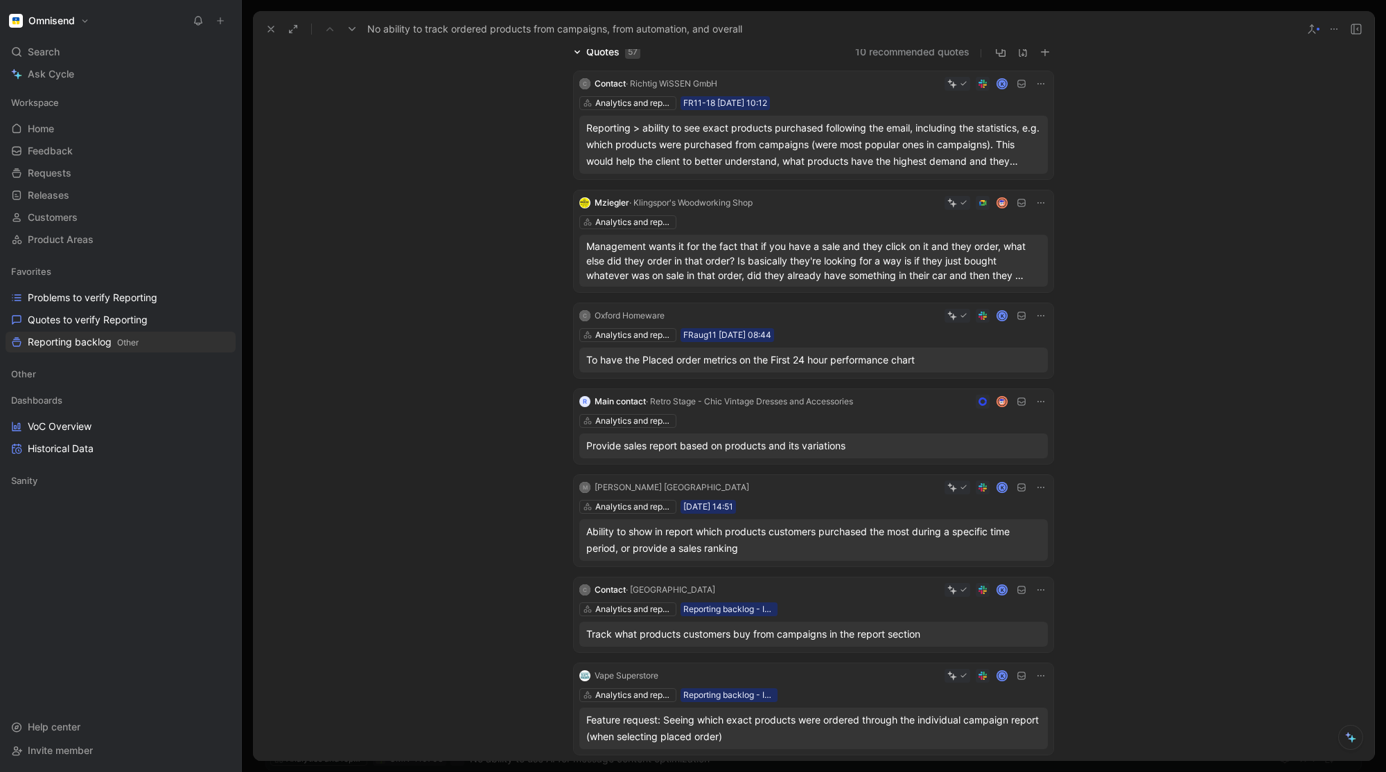
scroll to position [0, 0]
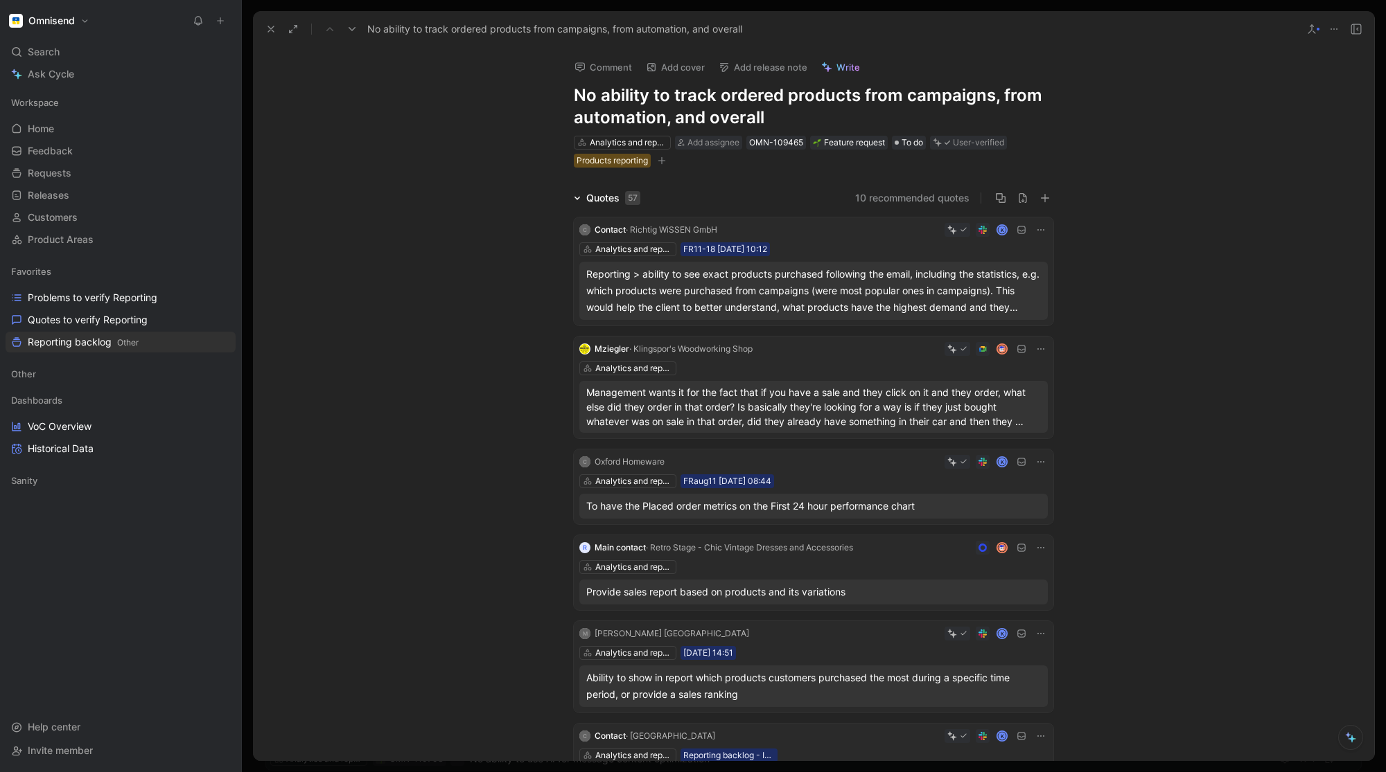
click at [272, 32] on icon at bounding box center [270, 29] width 11 height 11
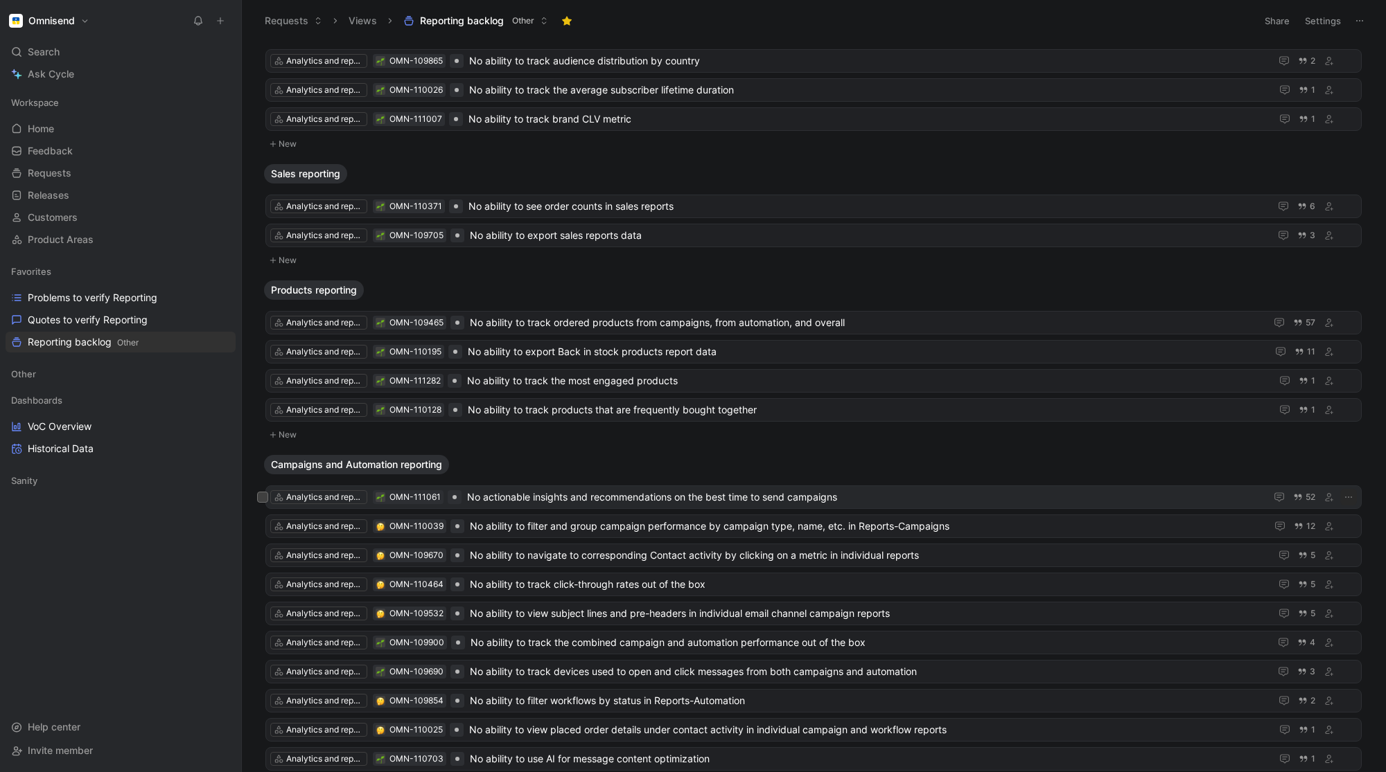
click at [626, 489] on span "No actionable insights and recommendations on the best time to send campaigns" at bounding box center [863, 497] width 793 height 17
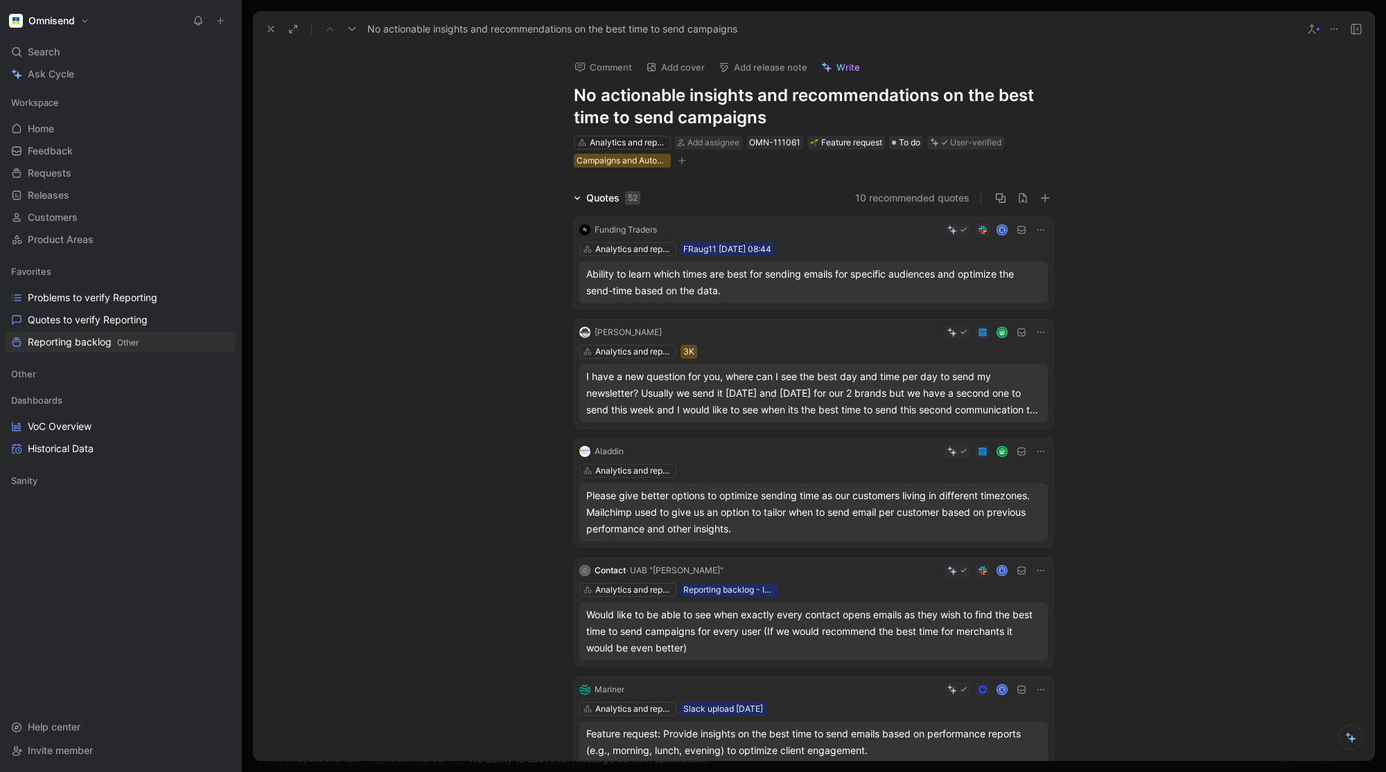
click at [839, 69] on span "Write" at bounding box center [848, 67] width 24 height 12
